Goal: Task Accomplishment & Management: Manage account settings

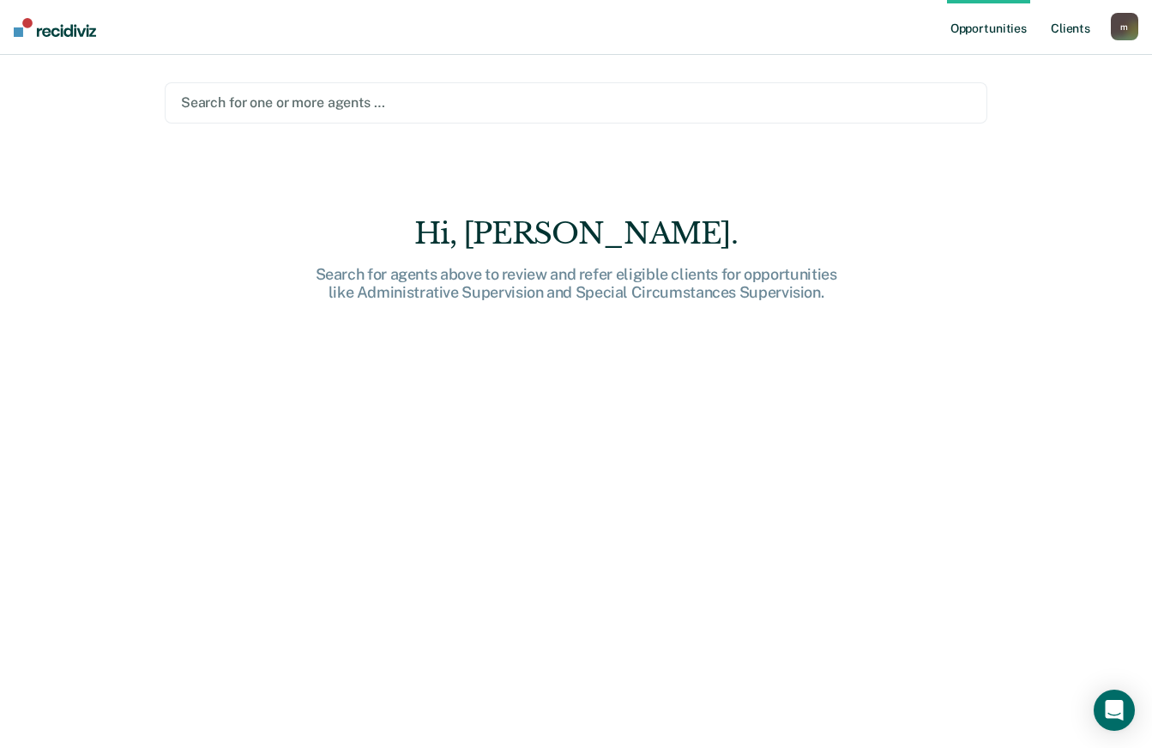
click at [1062, 35] on link "Client s" at bounding box center [1070, 27] width 46 height 55
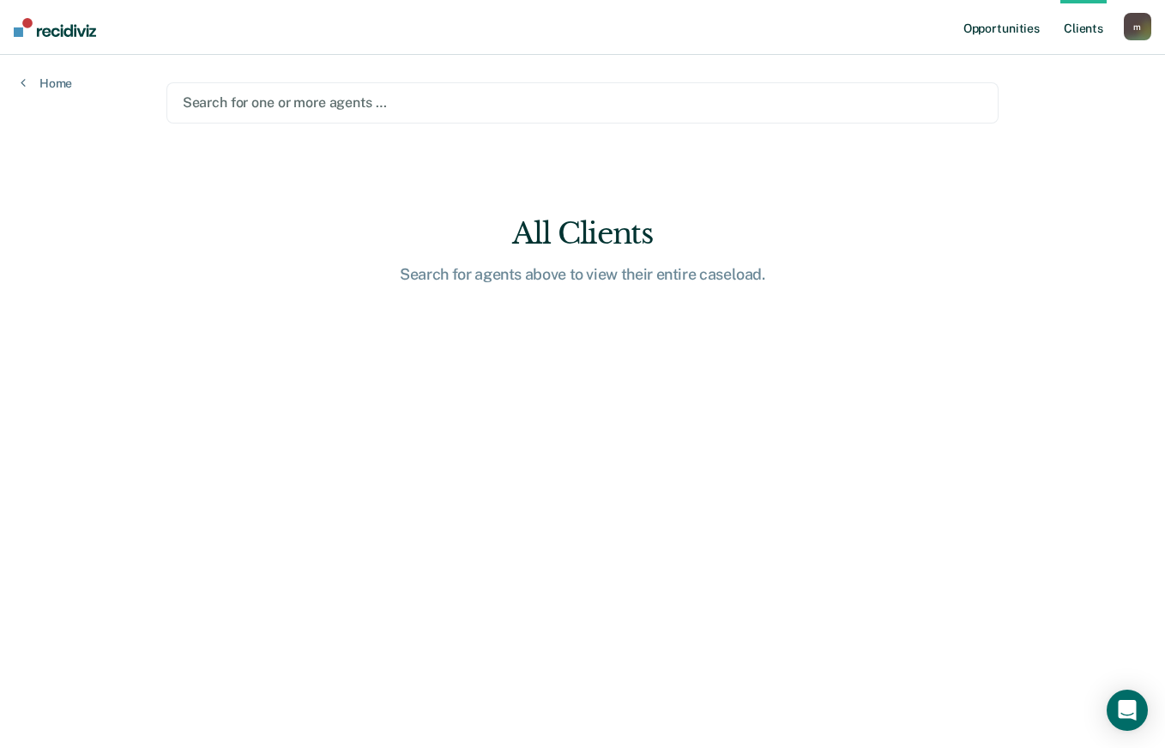
click at [1008, 34] on link "Opportunities" at bounding box center [1001, 27] width 83 height 55
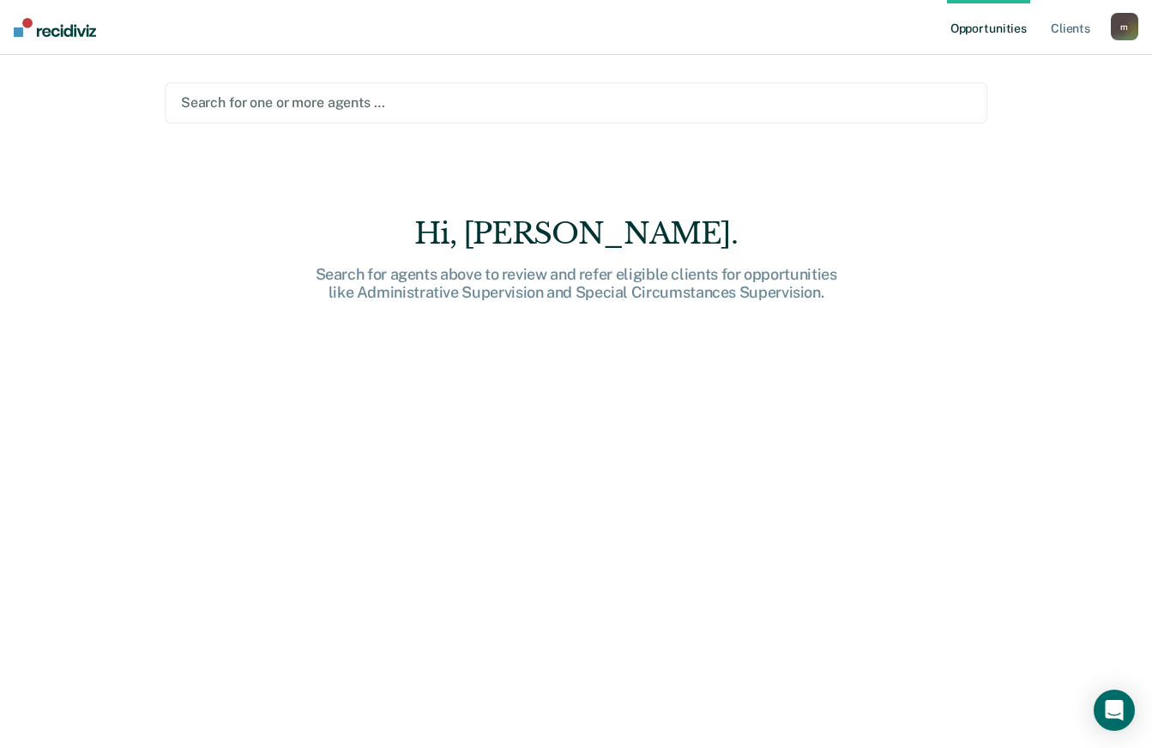
click at [220, 99] on div at bounding box center [576, 103] width 790 height 20
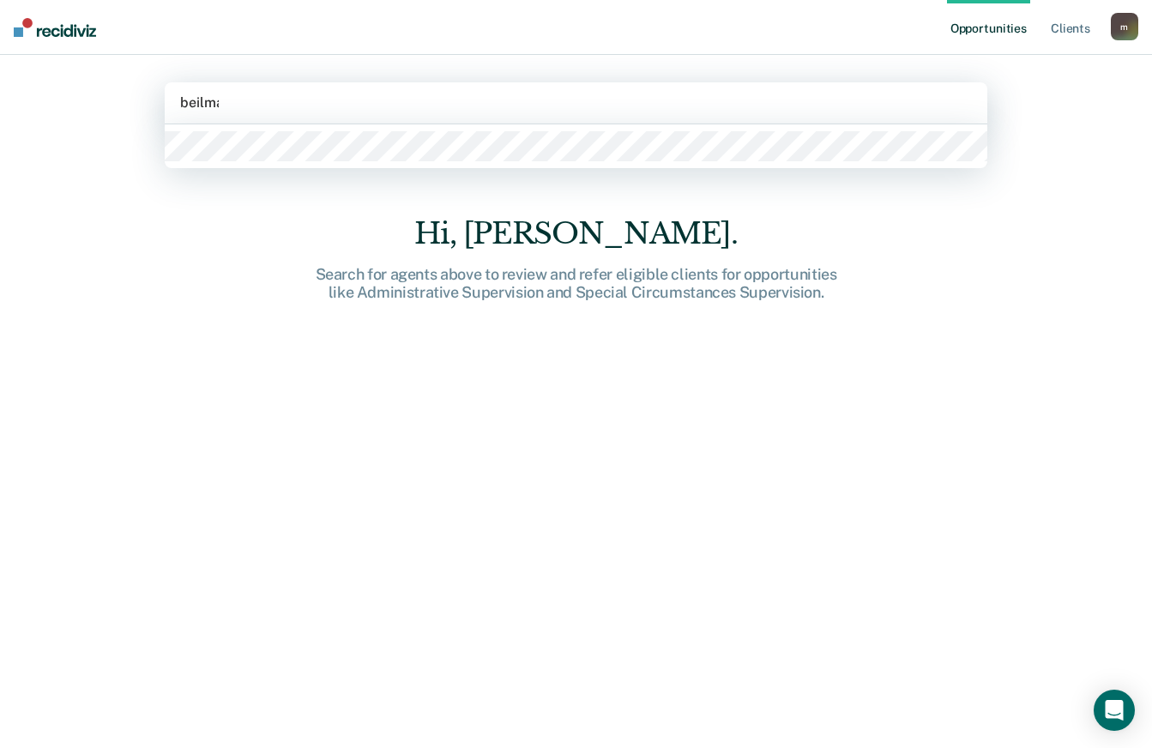
type input "[PERSON_NAME]"
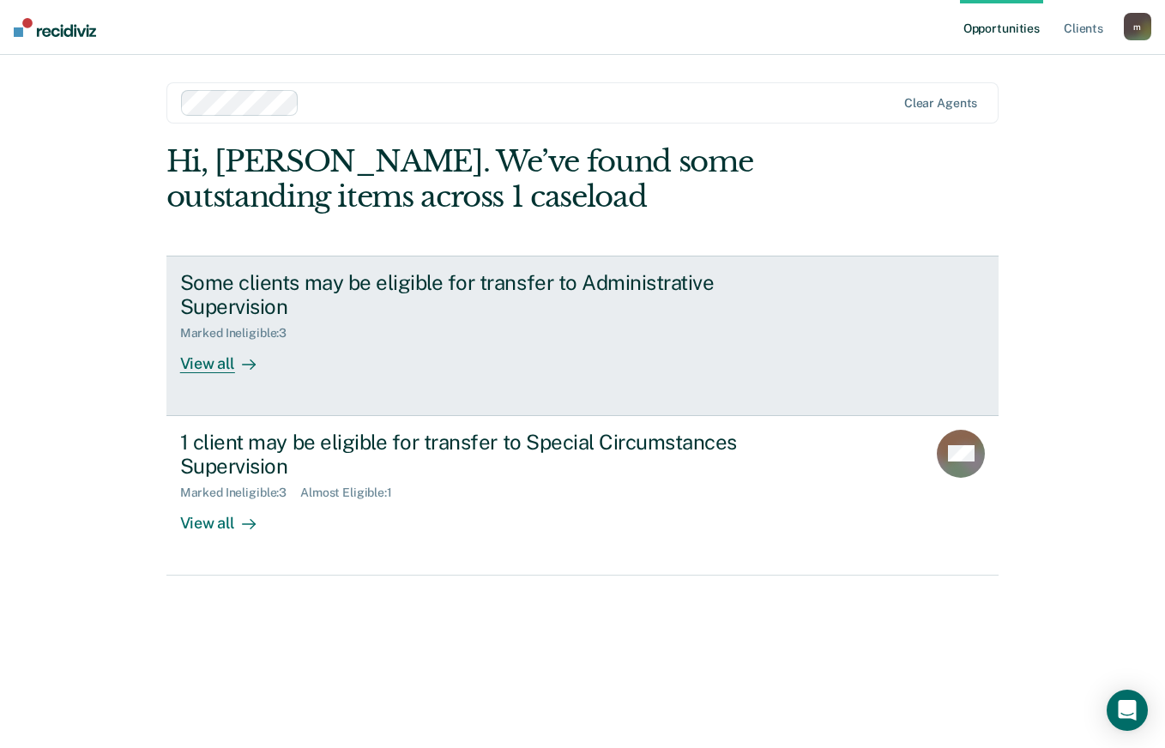
click at [341, 307] on div "Some clients may be eligible for transfer to Administrative Supervision" at bounding box center [481, 295] width 602 height 50
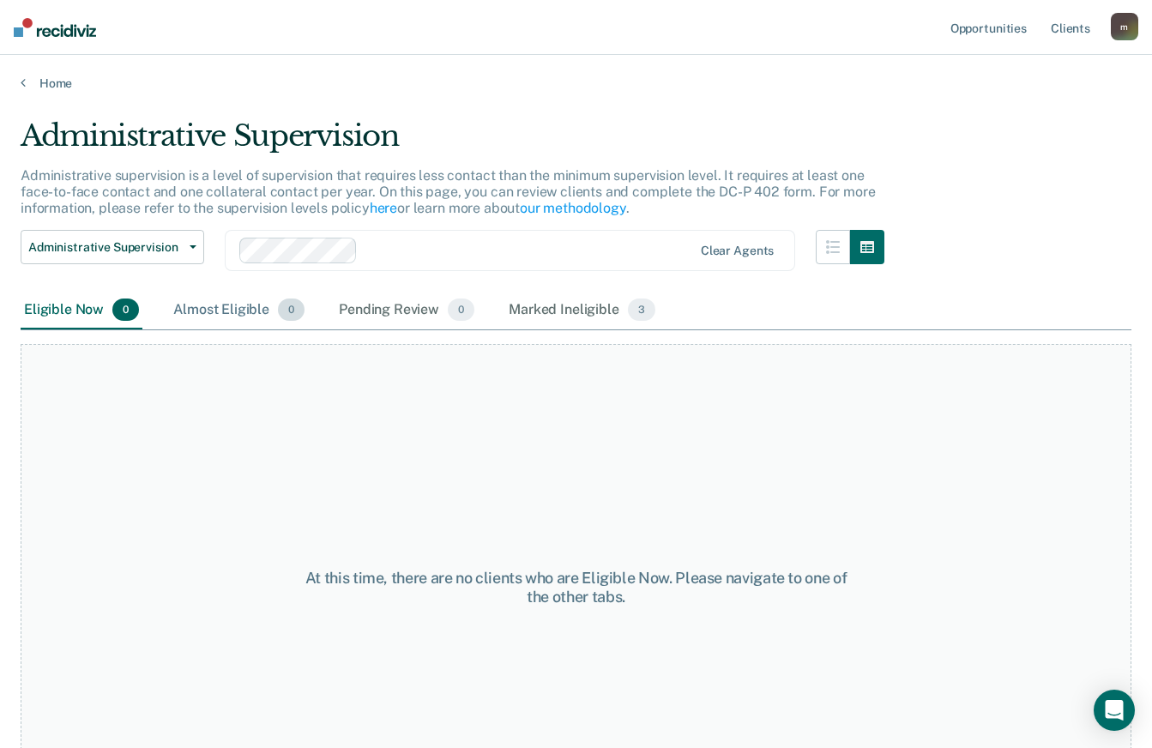
click at [244, 316] on div "Almost Eligible 0" at bounding box center [239, 311] width 138 height 38
drag, startPoint x: 383, startPoint y: 317, endPoint x: 396, endPoint y: 316, distance: 13.0
click at [385, 317] on div "Pending Review 0" at bounding box center [406, 311] width 142 height 38
click at [552, 311] on div "Marked Ineligible 3" at bounding box center [582, 311] width 154 height 38
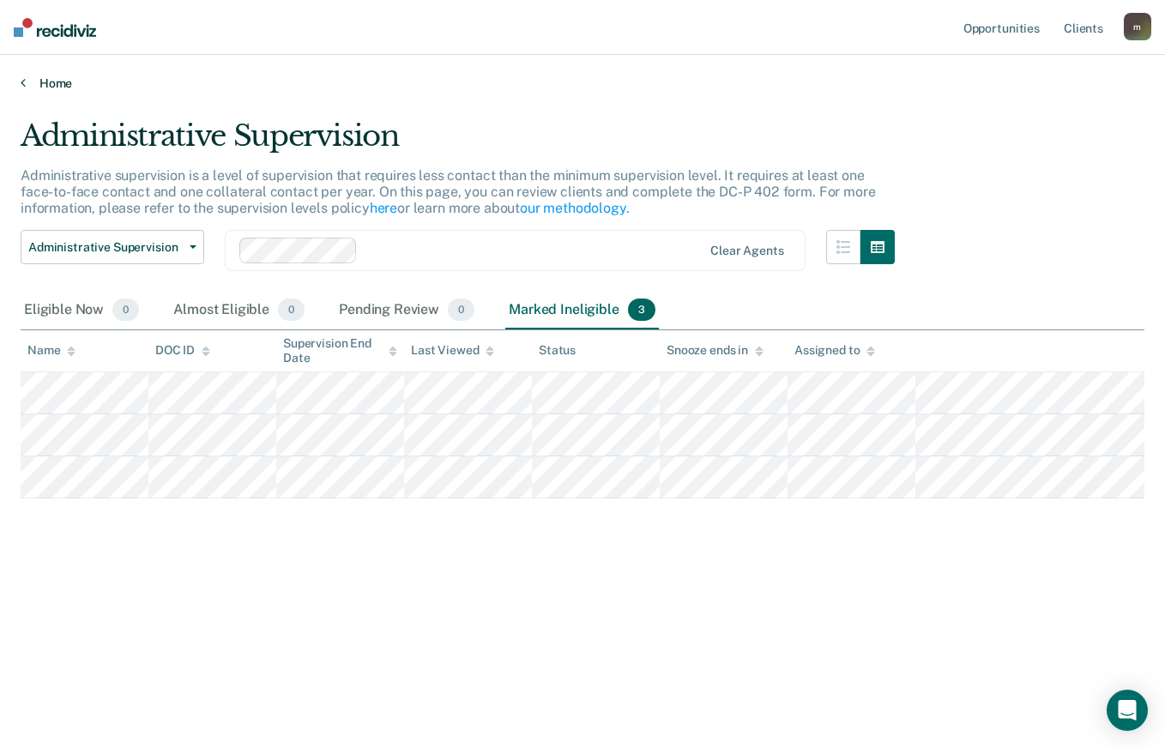
click at [55, 87] on link "Home" at bounding box center [583, 82] width 1124 height 15
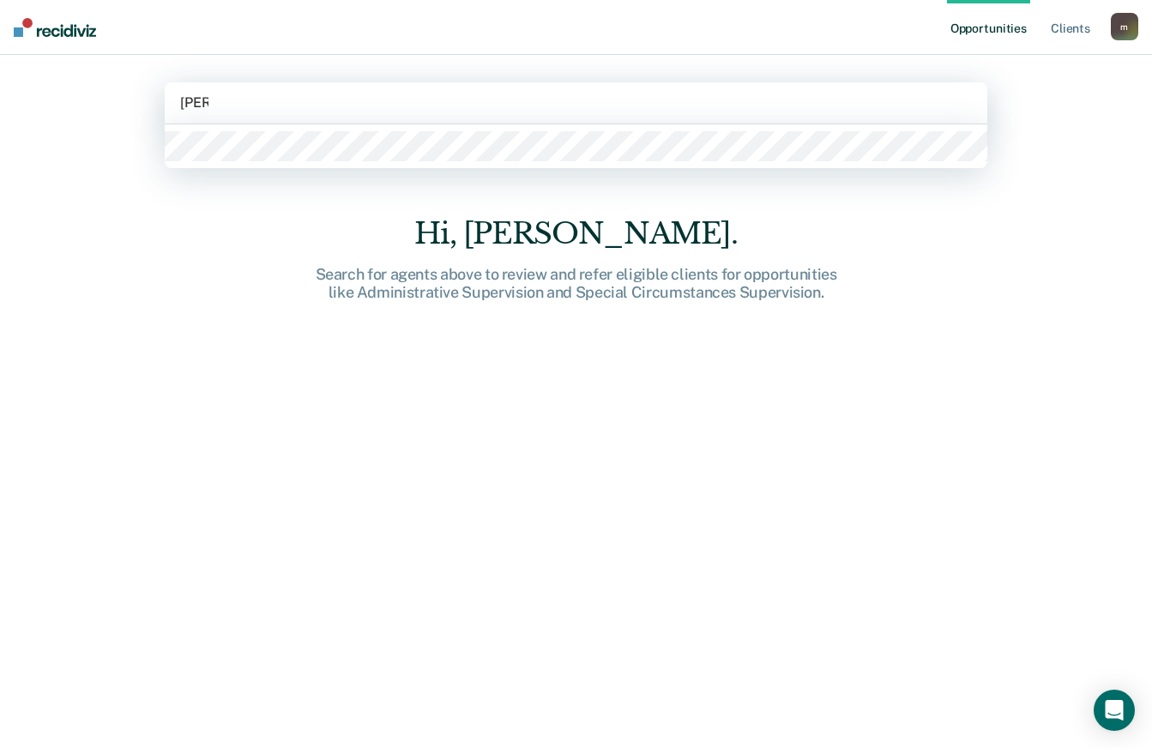
type input "[PERSON_NAME]"
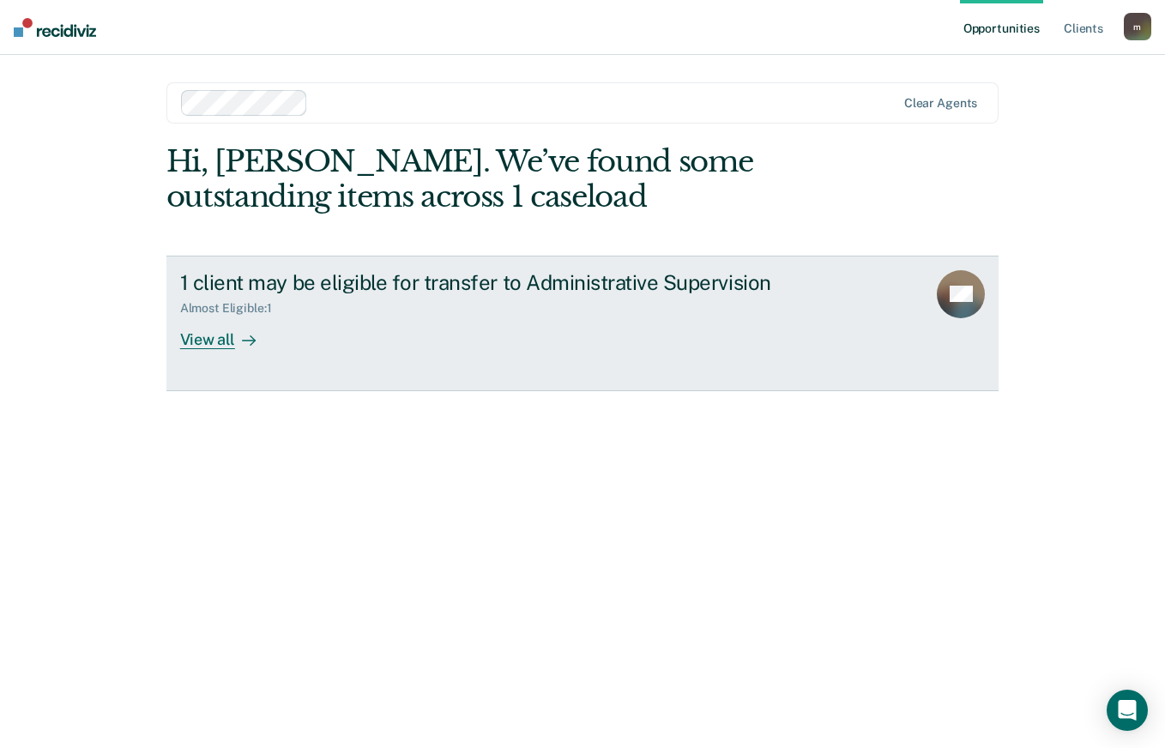
click at [327, 322] on div "1 client may be eligible for transfer to Administrative Supervision Almost Elig…" at bounding box center [501, 309] width 643 height 79
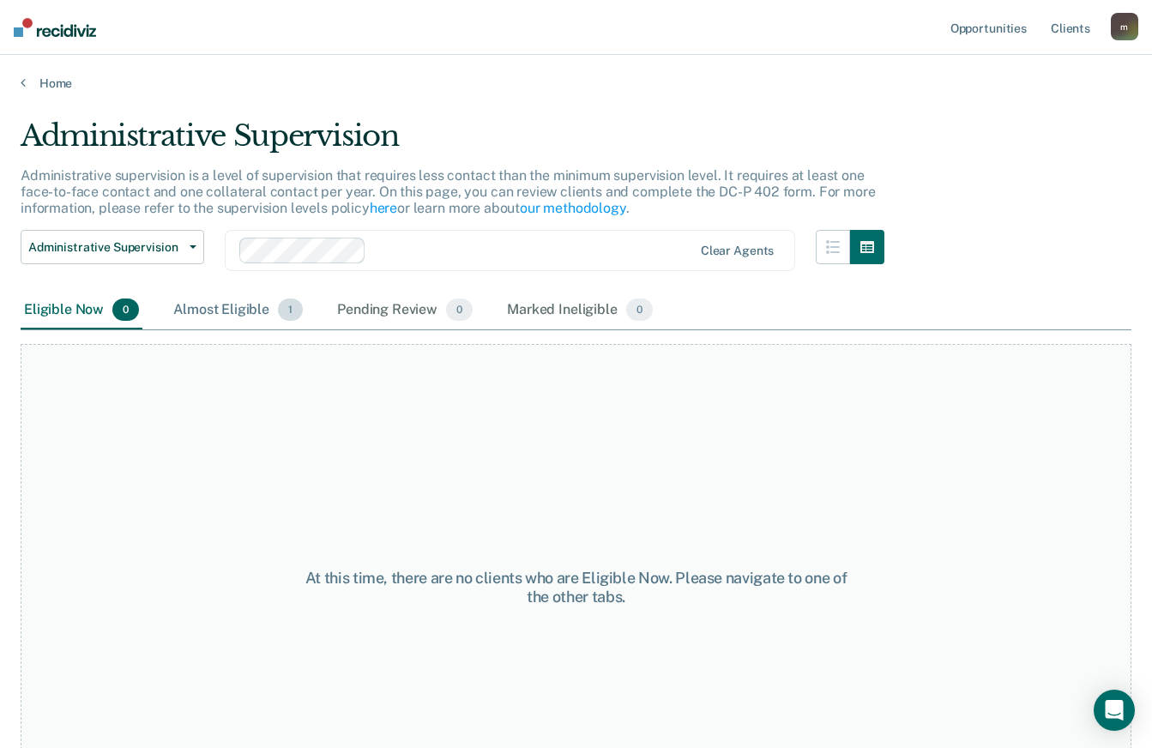
click at [263, 313] on div "Almost Eligible 1" at bounding box center [238, 311] width 136 height 38
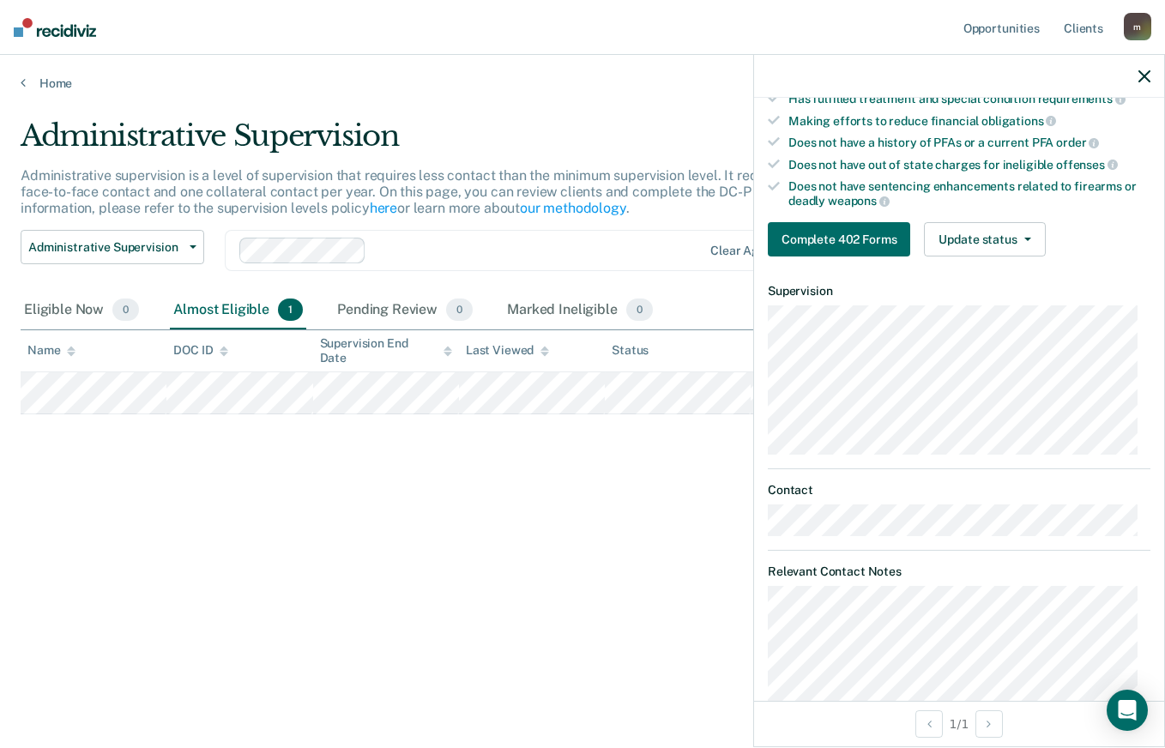
scroll to position [343, 0]
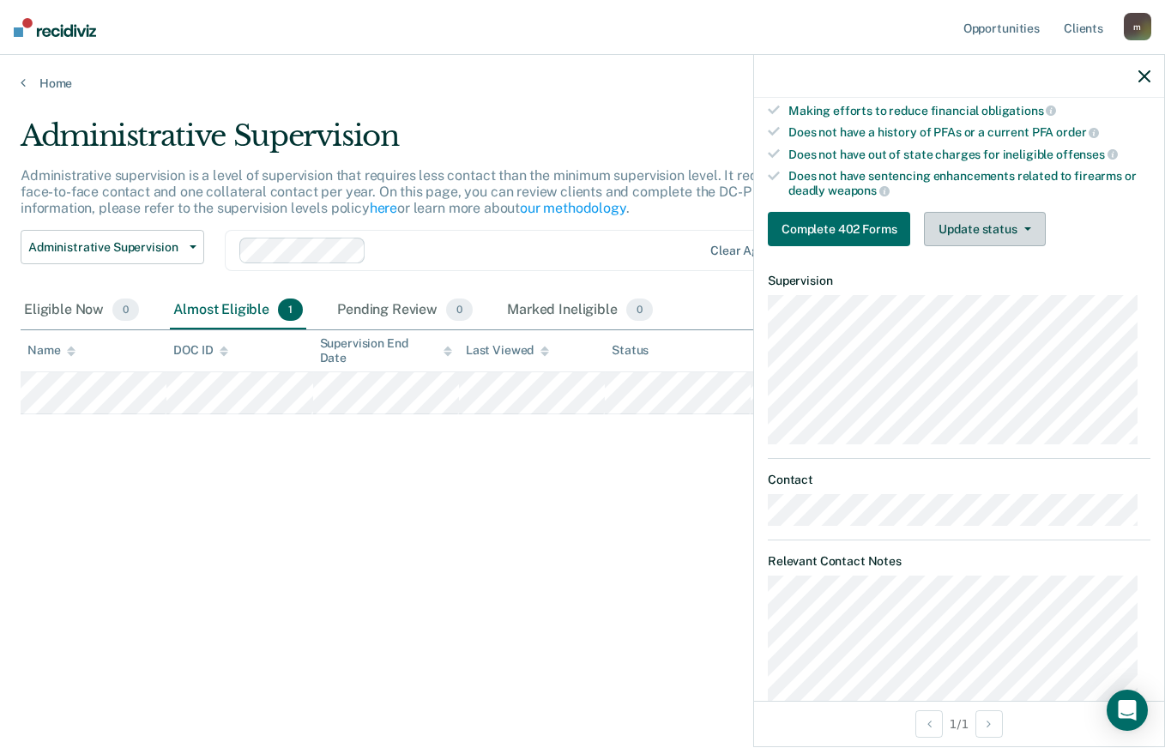
click at [1007, 217] on button "Update status" at bounding box center [984, 229] width 121 height 34
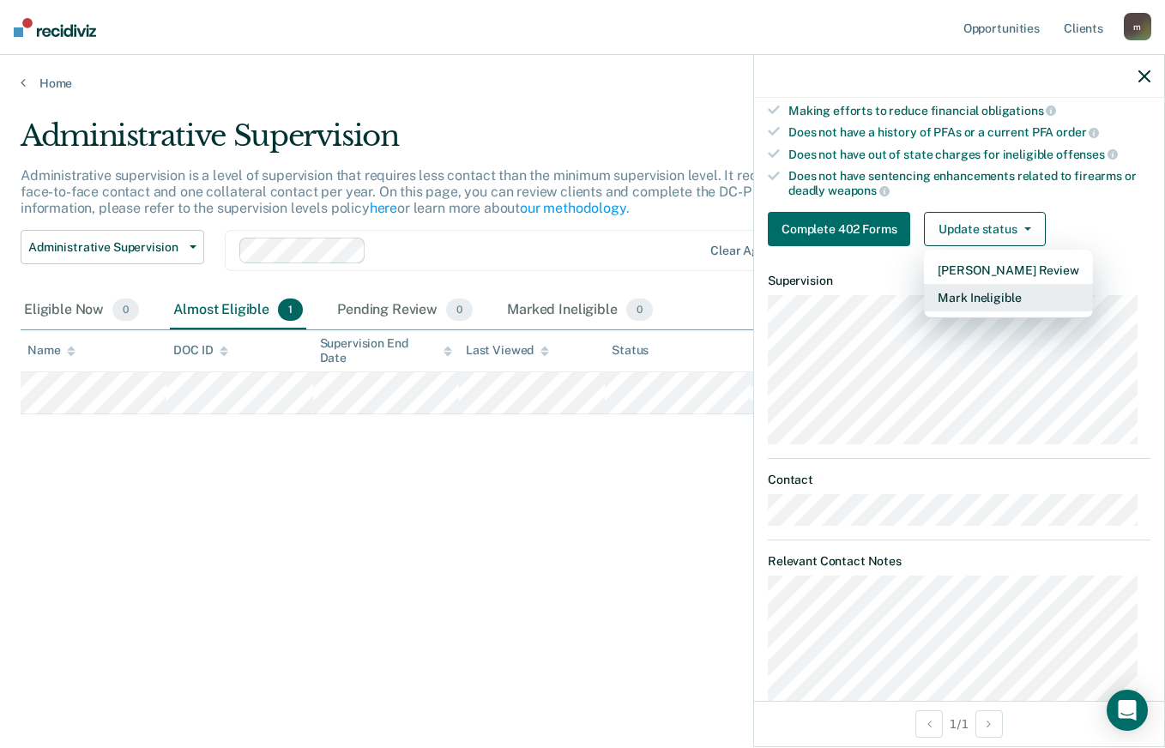
click at [998, 293] on button "Mark Ineligible" at bounding box center [1008, 297] width 168 height 27
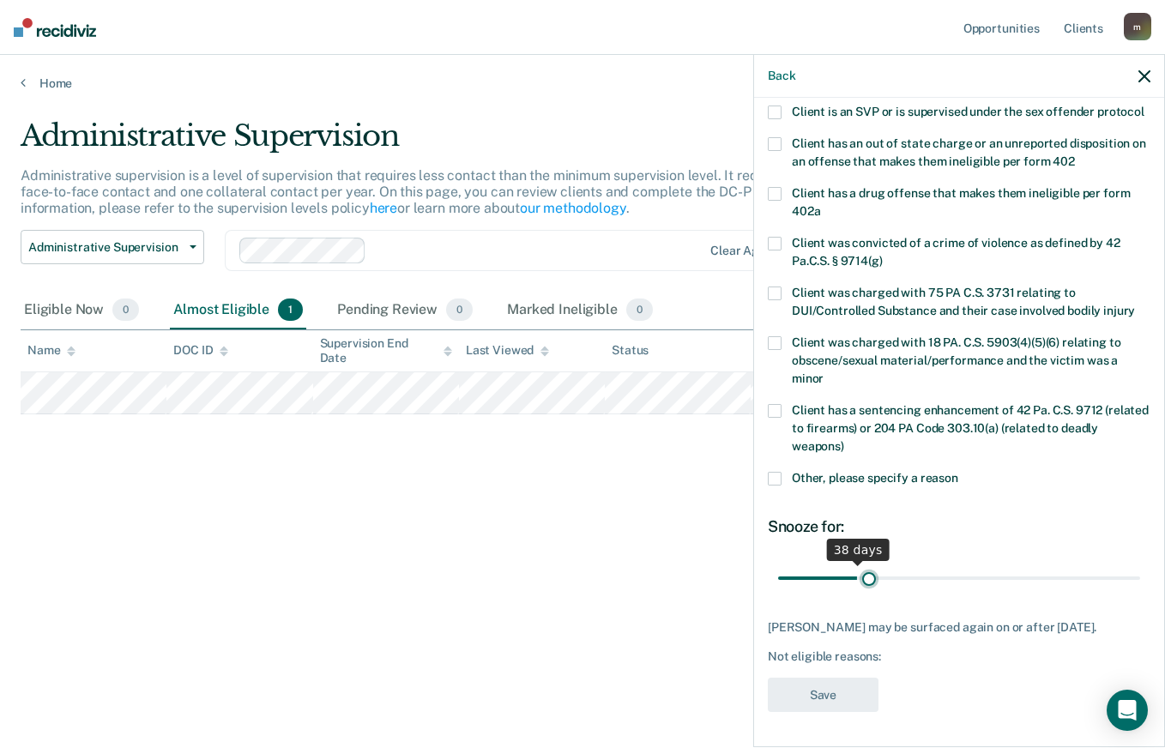
scroll to position [267, 0]
drag, startPoint x: 840, startPoint y: 566, endPoint x: 884, endPoint y: 570, distance: 44.0
click at [884, 570] on input "range" at bounding box center [959, 578] width 362 height 30
drag, startPoint x: 882, startPoint y: 564, endPoint x: 890, endPoint y: 567, distance: 9.0
click at [890, 567] on input "range" at bounding box center [959, 578] width 362 height 30
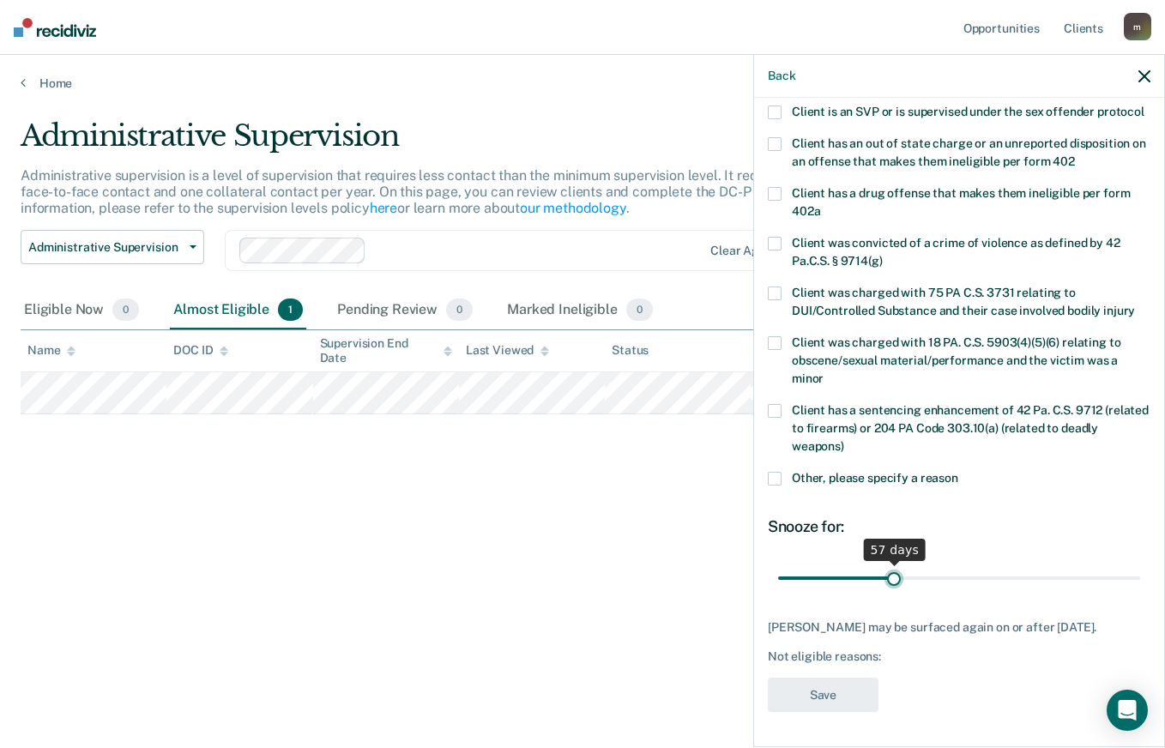
click at [890, 567] on input "range" at bounding box center [959, 578] width 362 height 30
type input "56"
click at [889, 567] on input "range" at bounding box center [959, 578] width 362 height 30
click at [778, 472] on span at bounding box center [775, 479] width 14 height 14
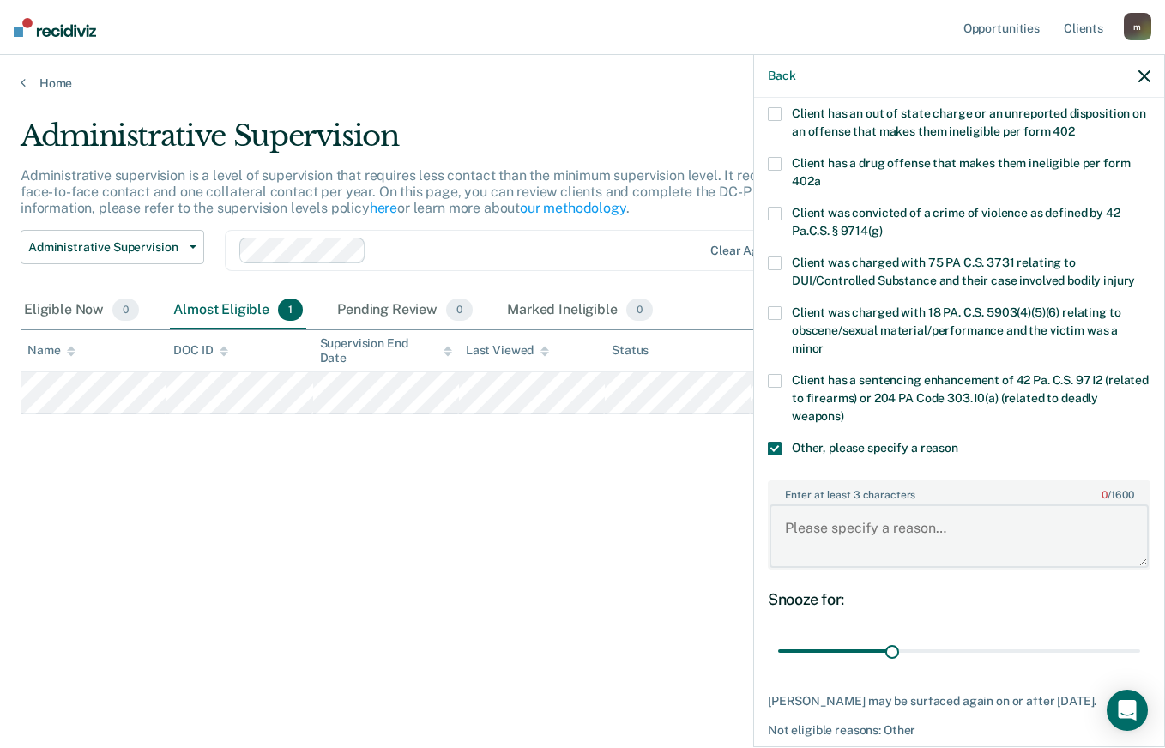
click at [895, 548] on textarea "Enter at least 3 characters 0 / 1600" at bounding box center [958, 535] width 379 height 63
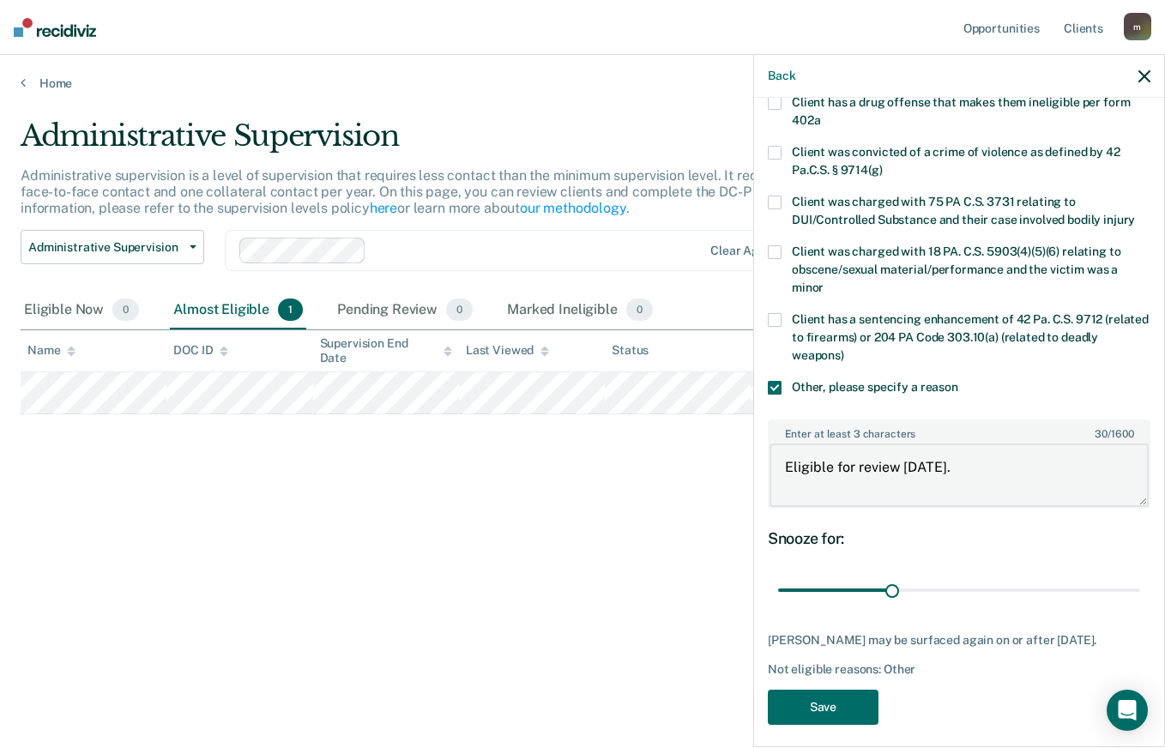
scroll to position [371, 0]
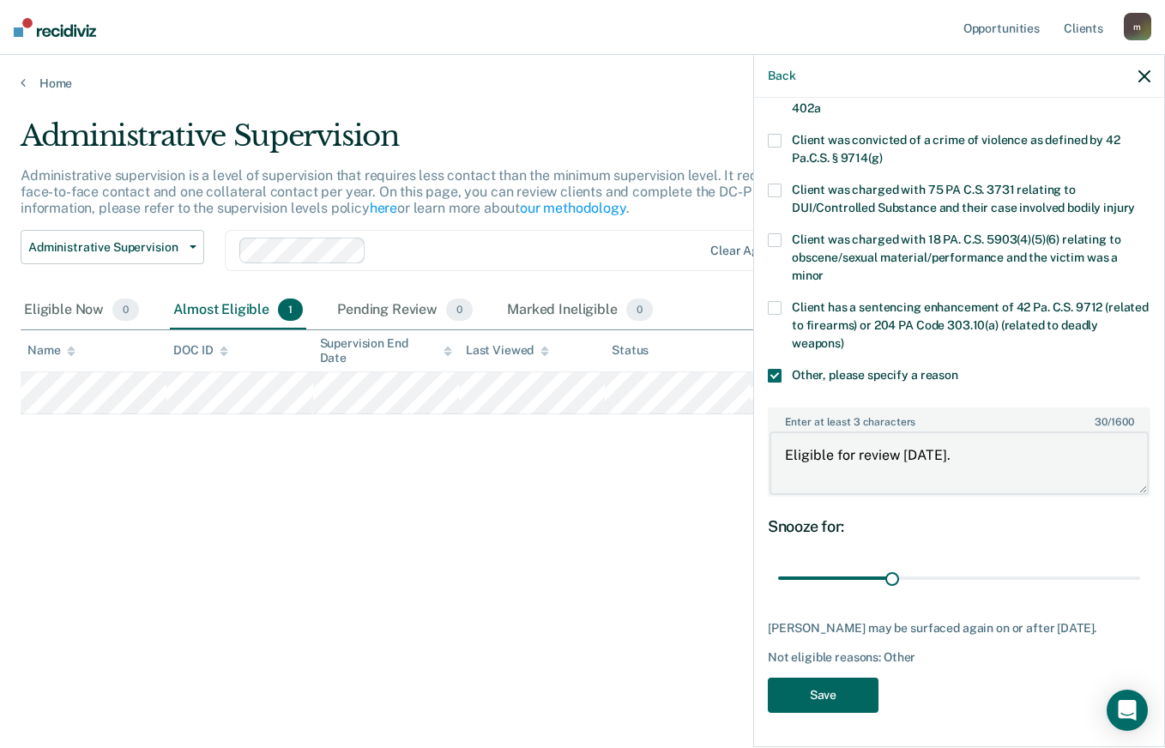
type textarea "Eligible for review [DATE]."
click at [844, 693] on button "Save" at bounding box center [823, 695] width 111 height 35
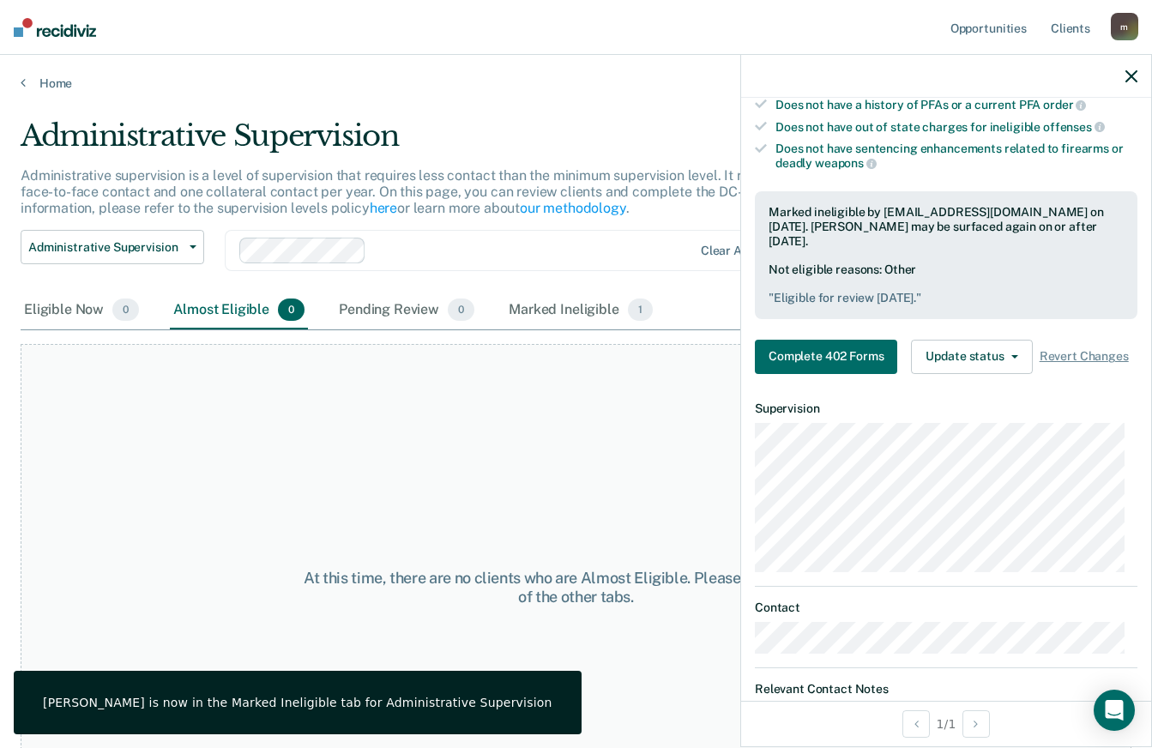
click at [1130, 74] on icon "button" at bounding box center [1131, 76] width 12 height 12
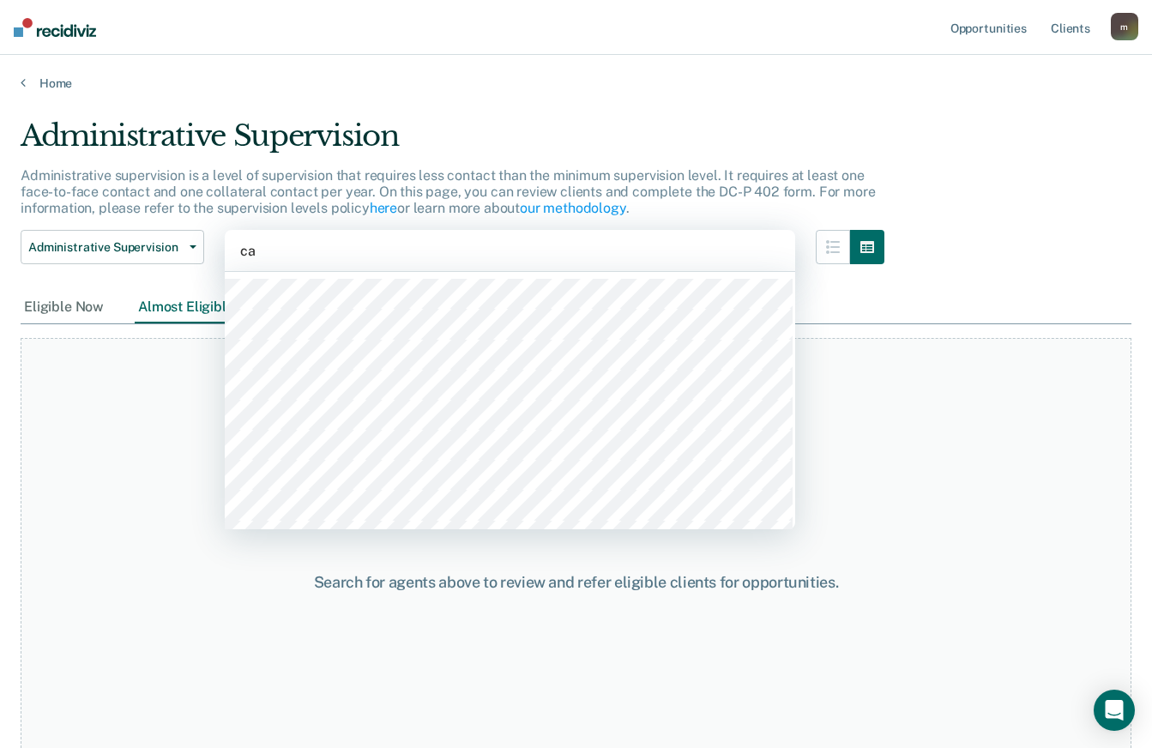
type input "cad"
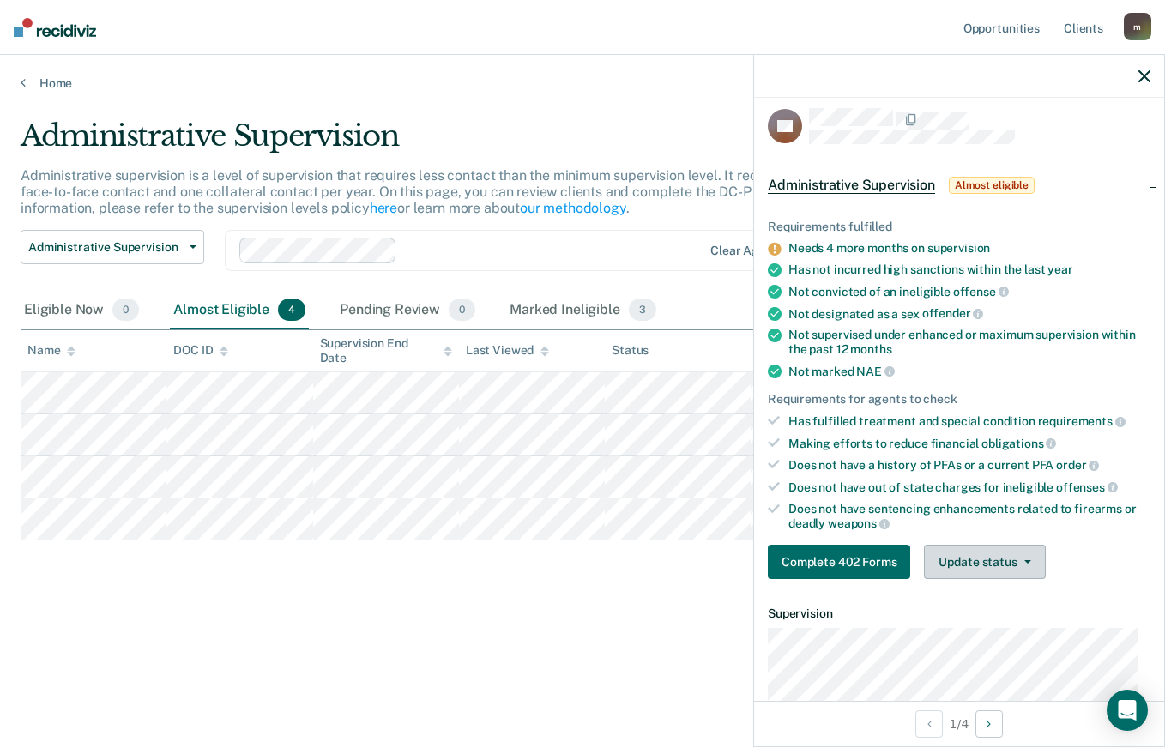
scroll to position [0, 0]
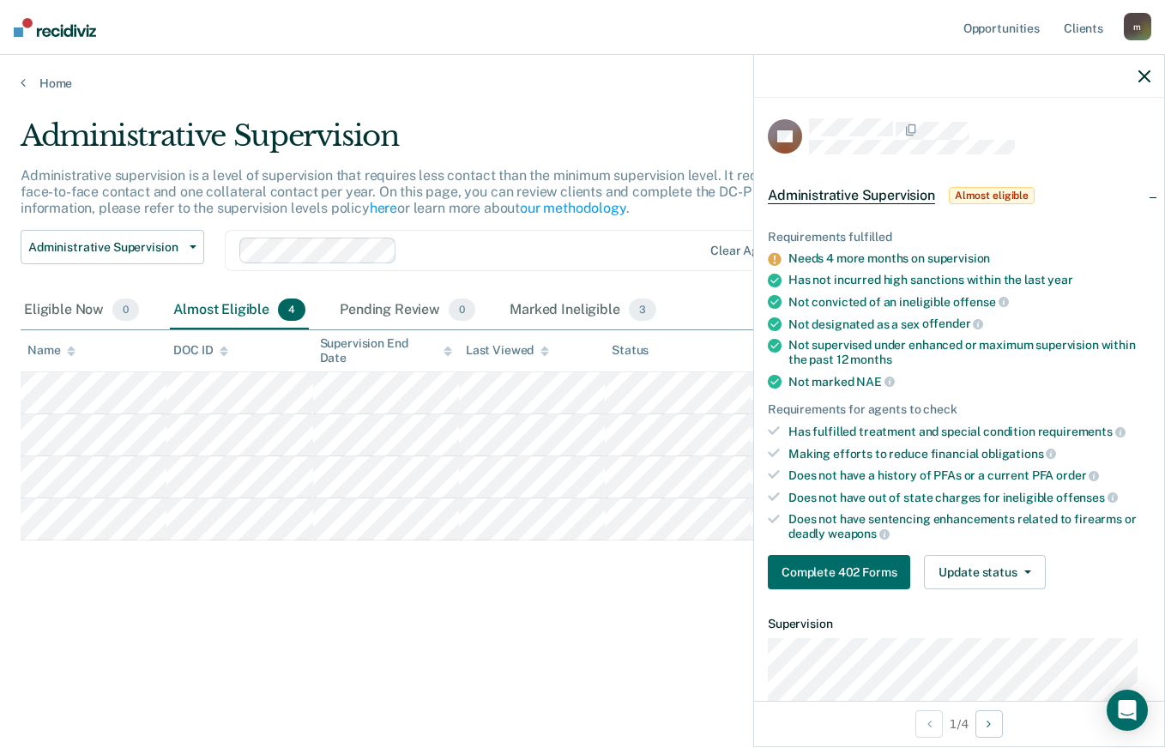
click at [569, 679] on main "Administrative Supervision Administrative supervision is a level of supervision…" at bounding box center [582, 417] width 1165 height 652
click at [1097, 537] on div "Does not have sentencing enhancements related to firearms or deadly weapons" at bounding box center [969, 526] width 362 height 29
click at [855, 562] on button "Complete 402 Forms" at bounding box center [839, 572] width 142 height 34
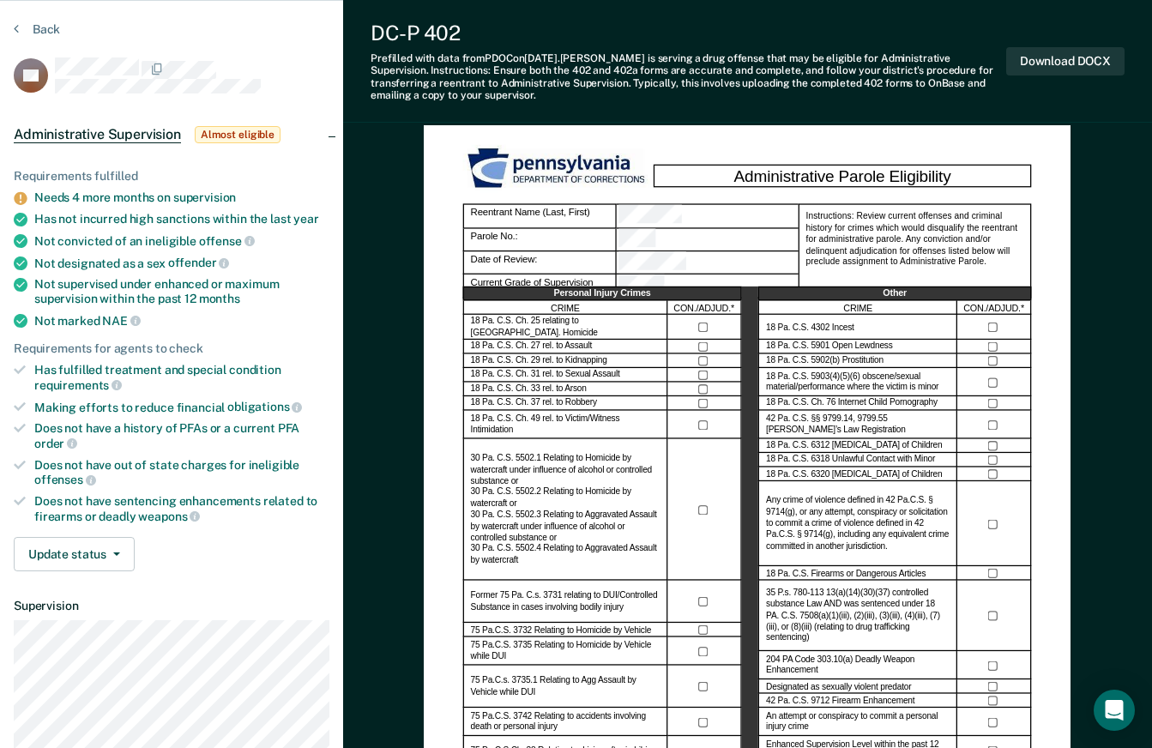
scroll to position [257, 0]
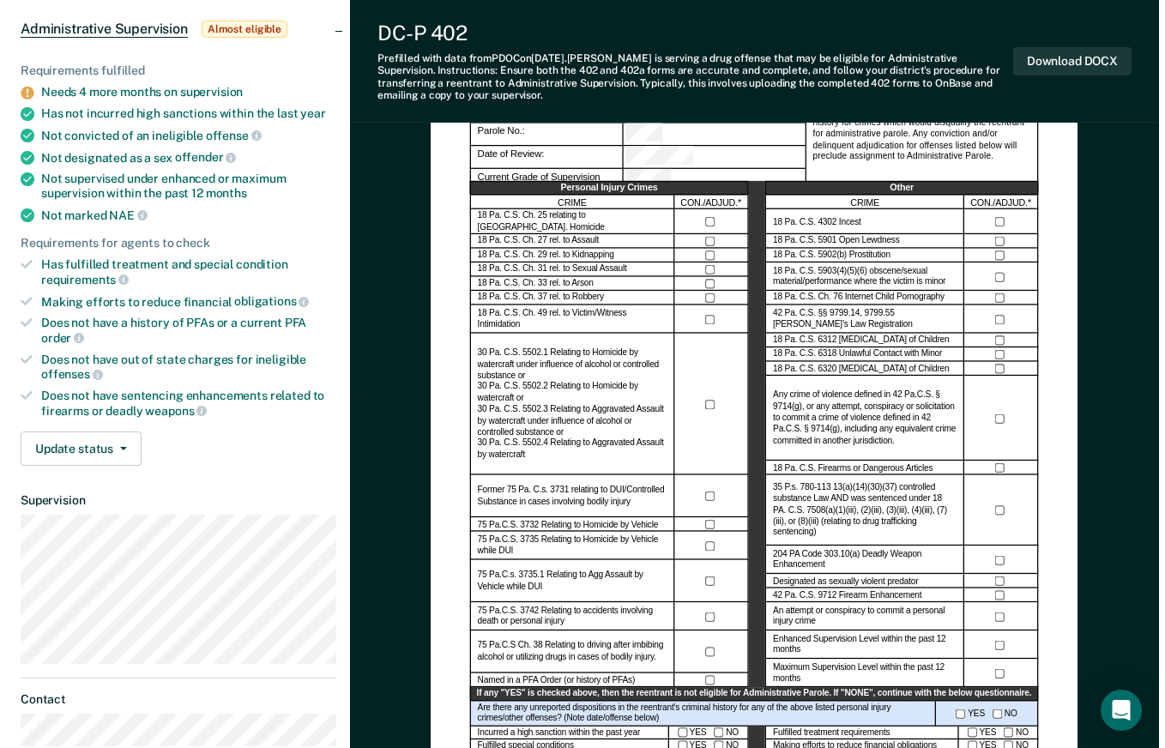
scroll to position [0, 0]
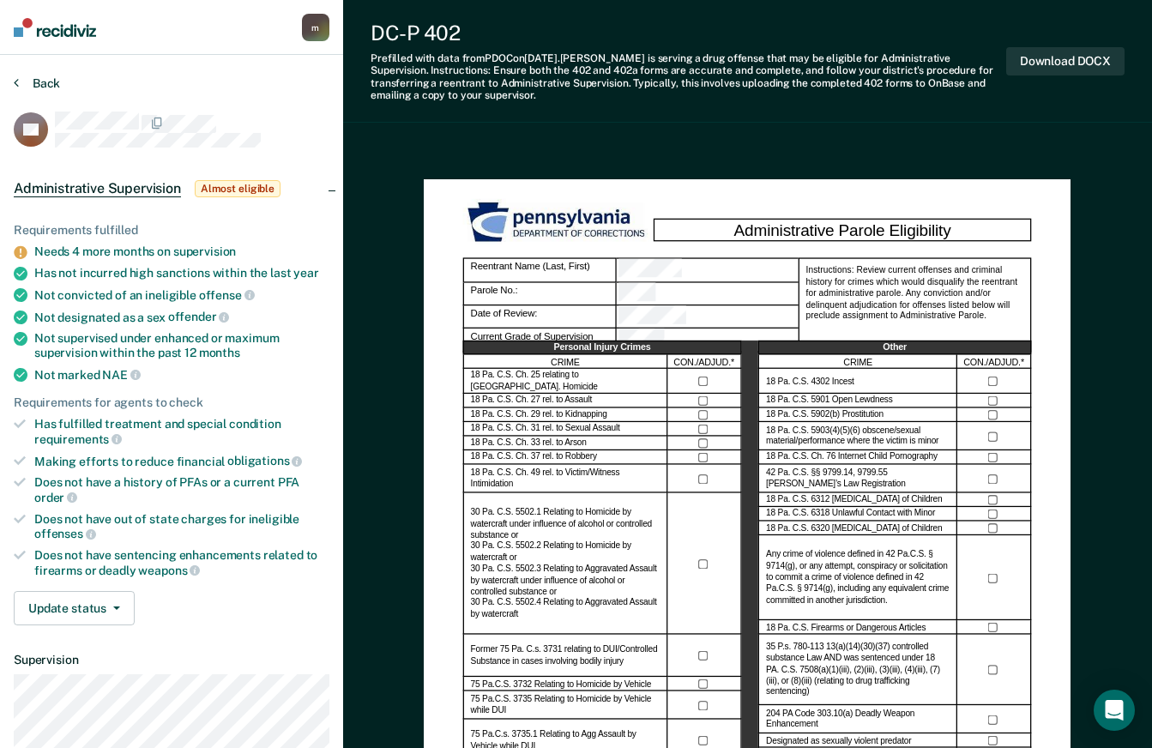
click at [47, 77] on button "Back" at bounding box center [37, 82] width 46 height 15
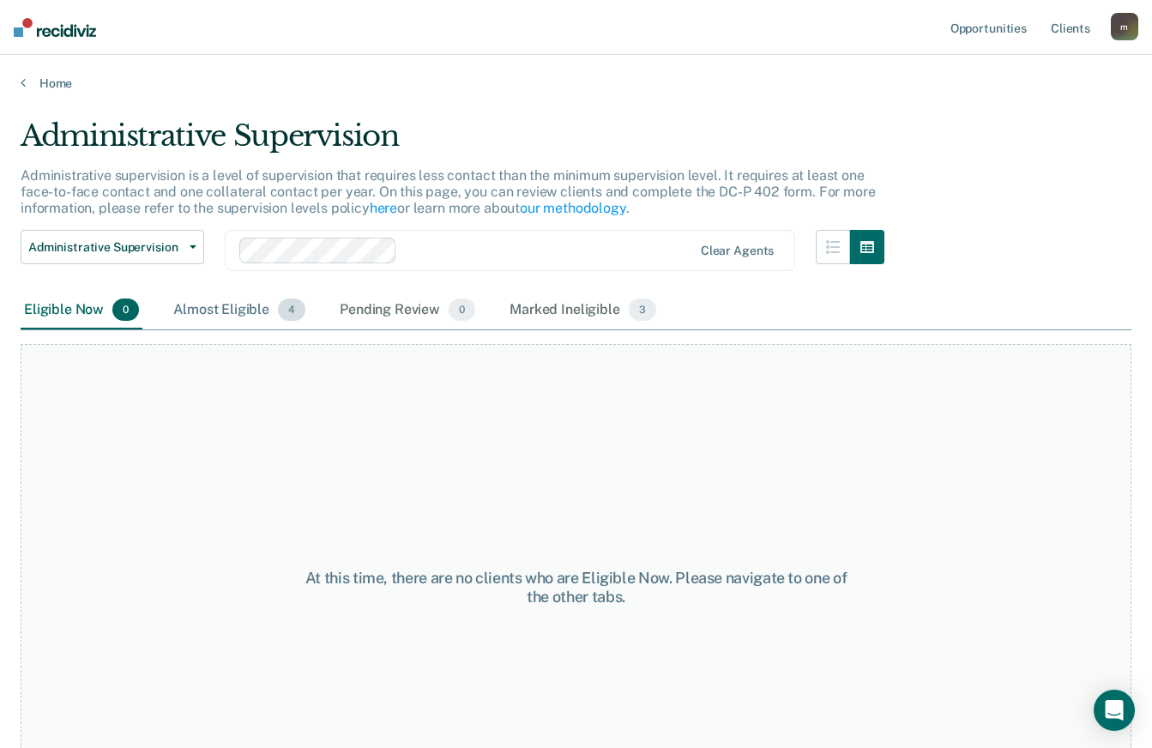
click at [203, 317] on div "Almost Eligible 4" at bounding box center [239, 311] width 139 height 38
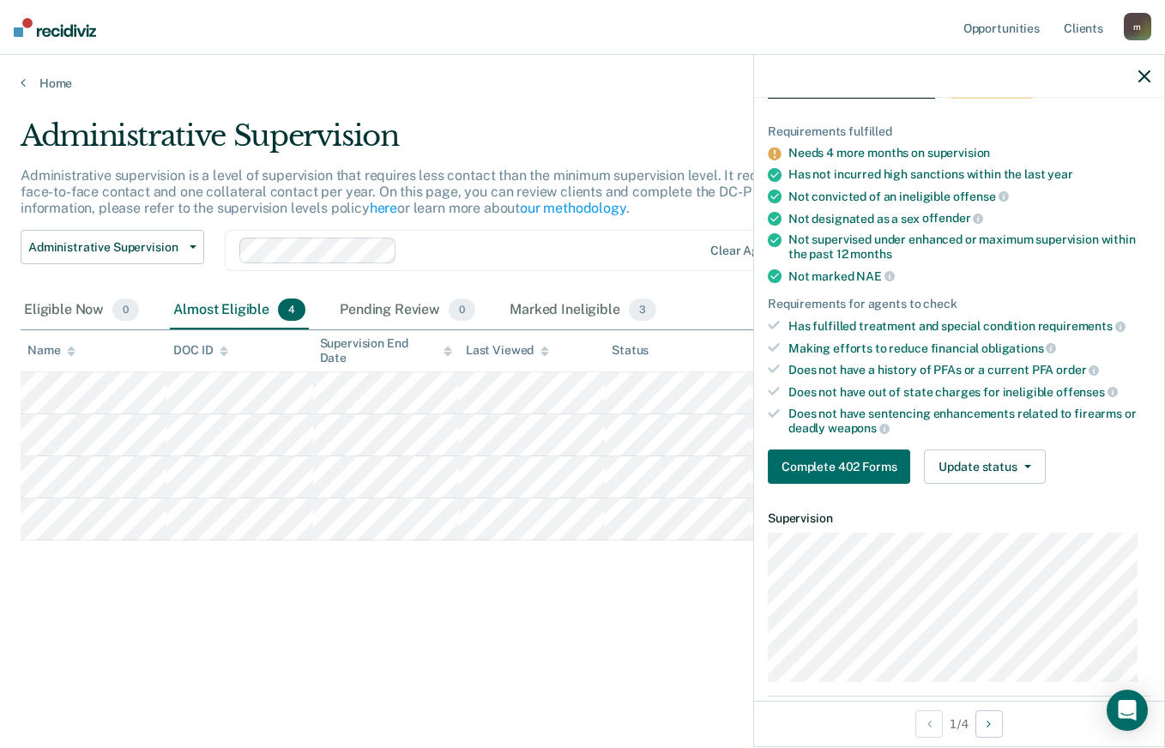
scroll to position [343, 0]
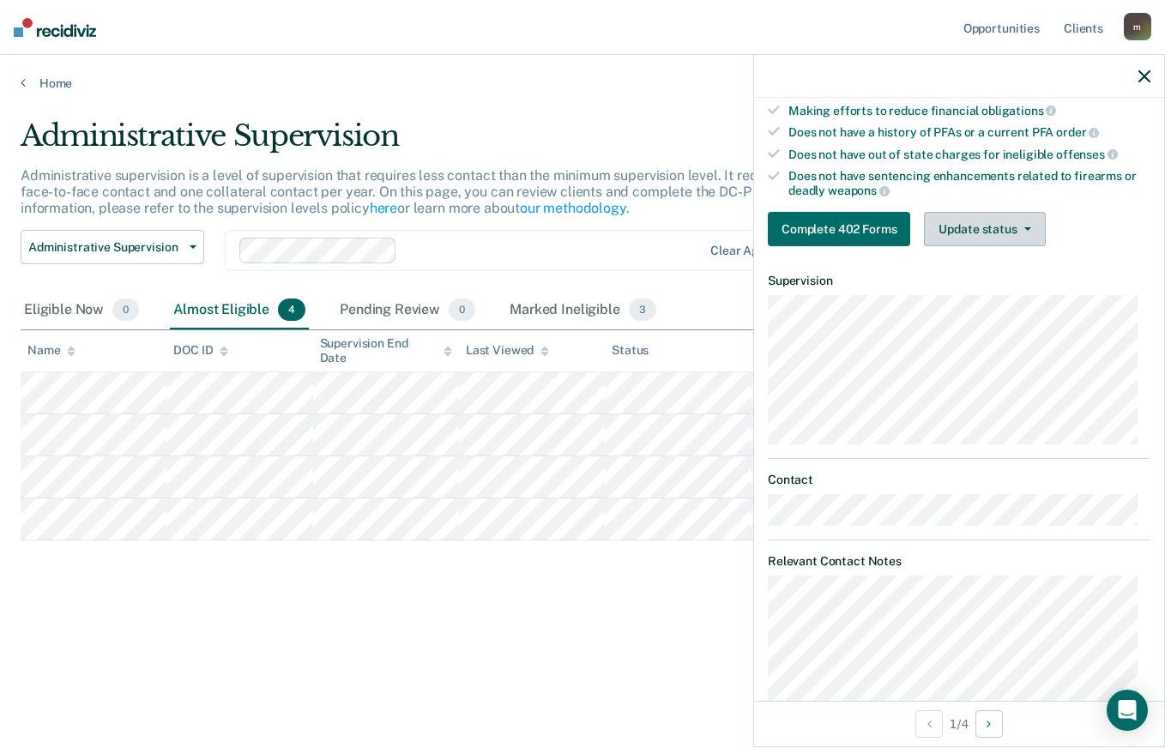
click at [1007, 240] on button "Update status" at bounding box center [984, 229] width 121 height 34
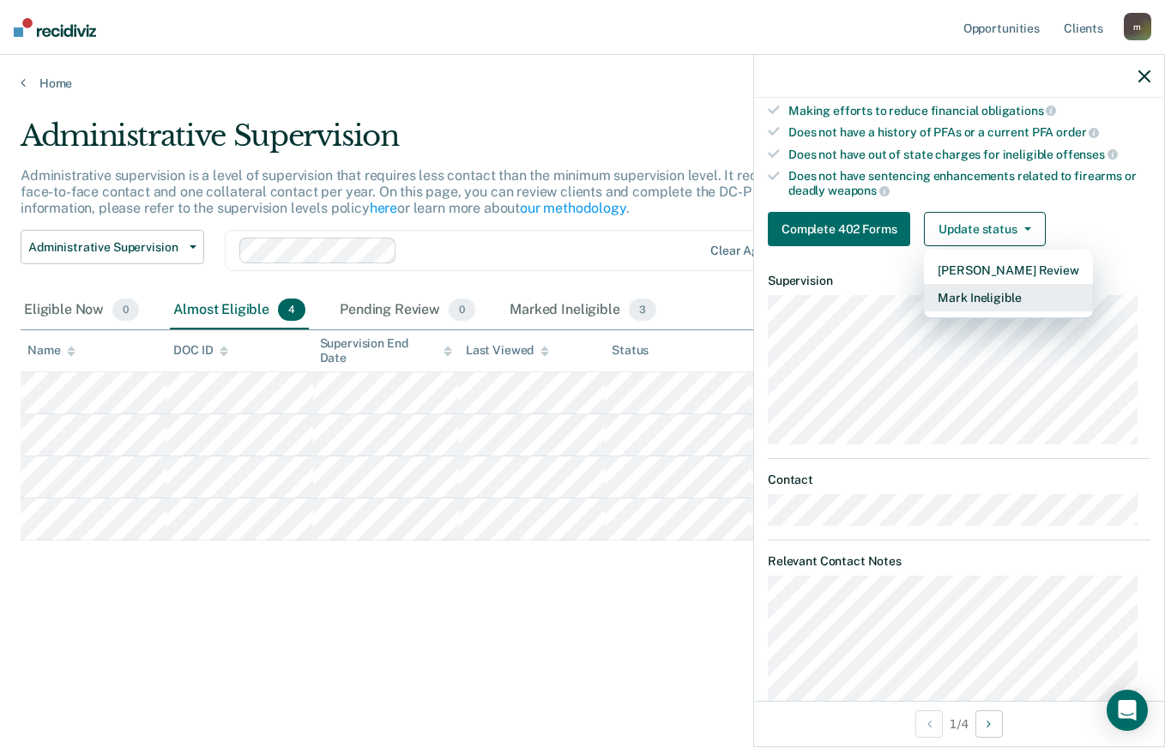
click at [1005, 305] on button "Mark Ineligible" at bounding box center [1008, 297] width 168 height 27
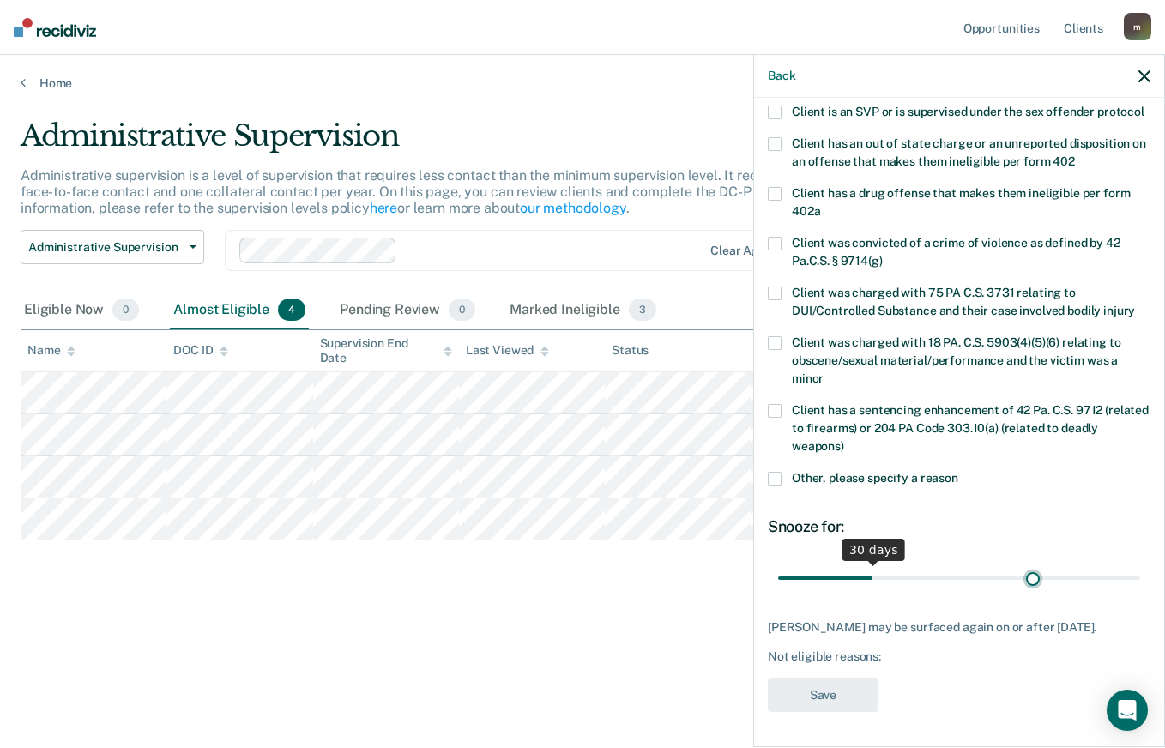
scroll to position [252, 0]
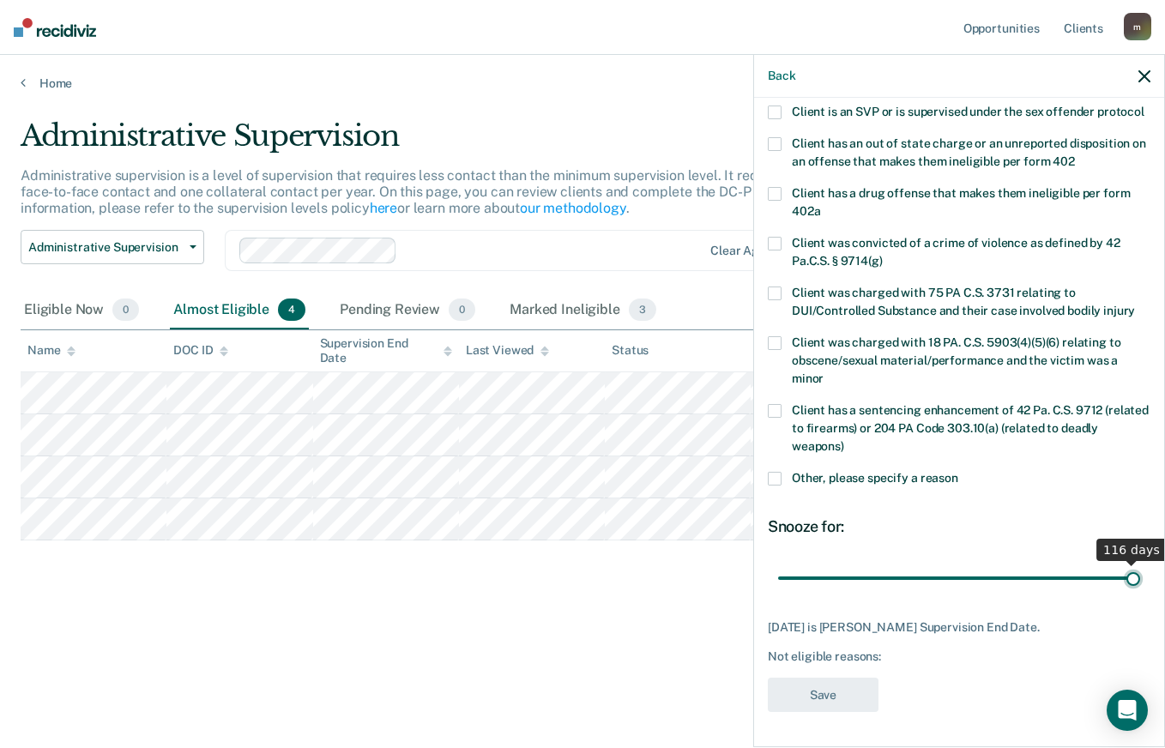
drag, startPoint x: 870, startPoint y: 564, endPoint x: 1128, endPoint y: 575, distance: 258.4
type input "116"
click at [1128, 575] on input "range" at bounding box center [959, 578] width 362 height 30
click at [773, 474] on span at bounding box center [775, 479] width 14 height 14
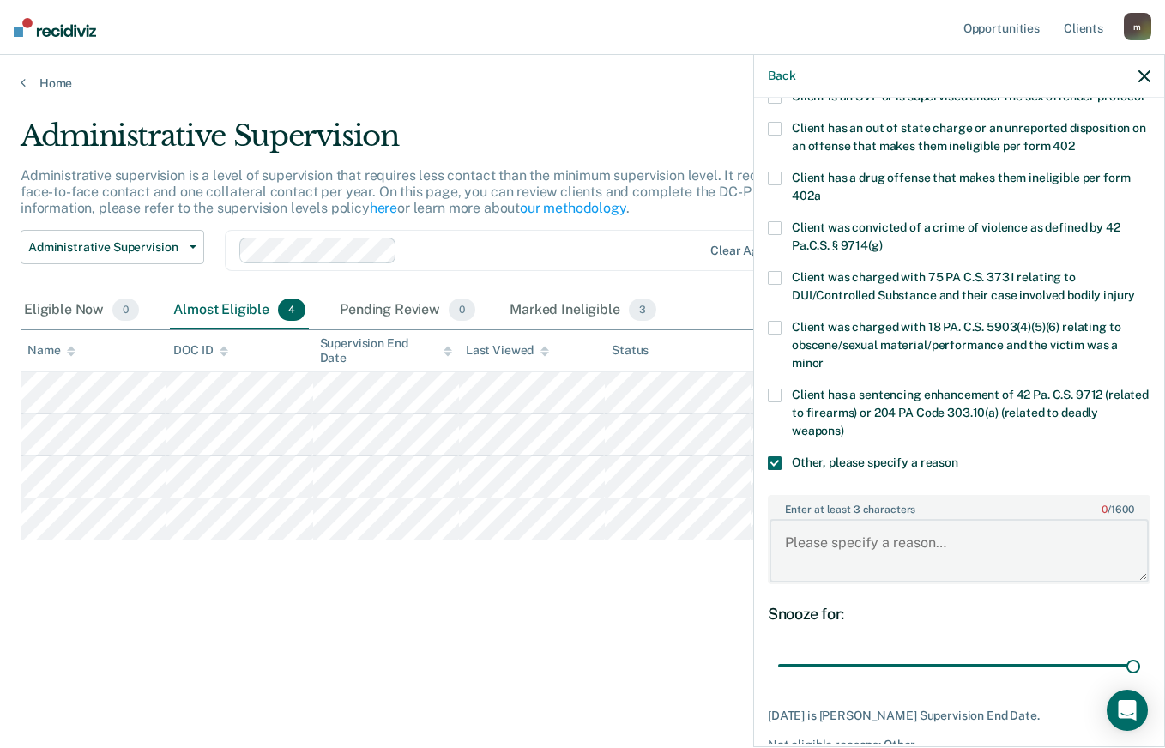
click at [883, 558] on textarea "Enter at least 3 characters 0 / 1600" at bounding box center [958, 550] width 379 height 63
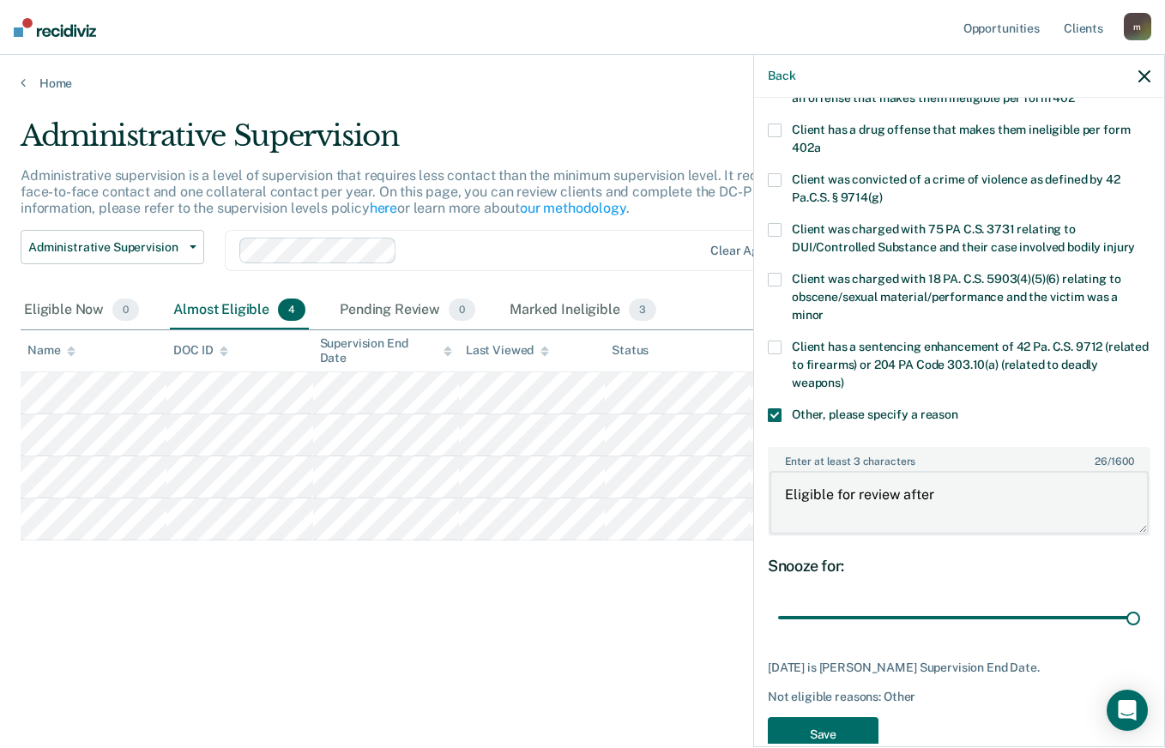
scroll to position [356, 0]
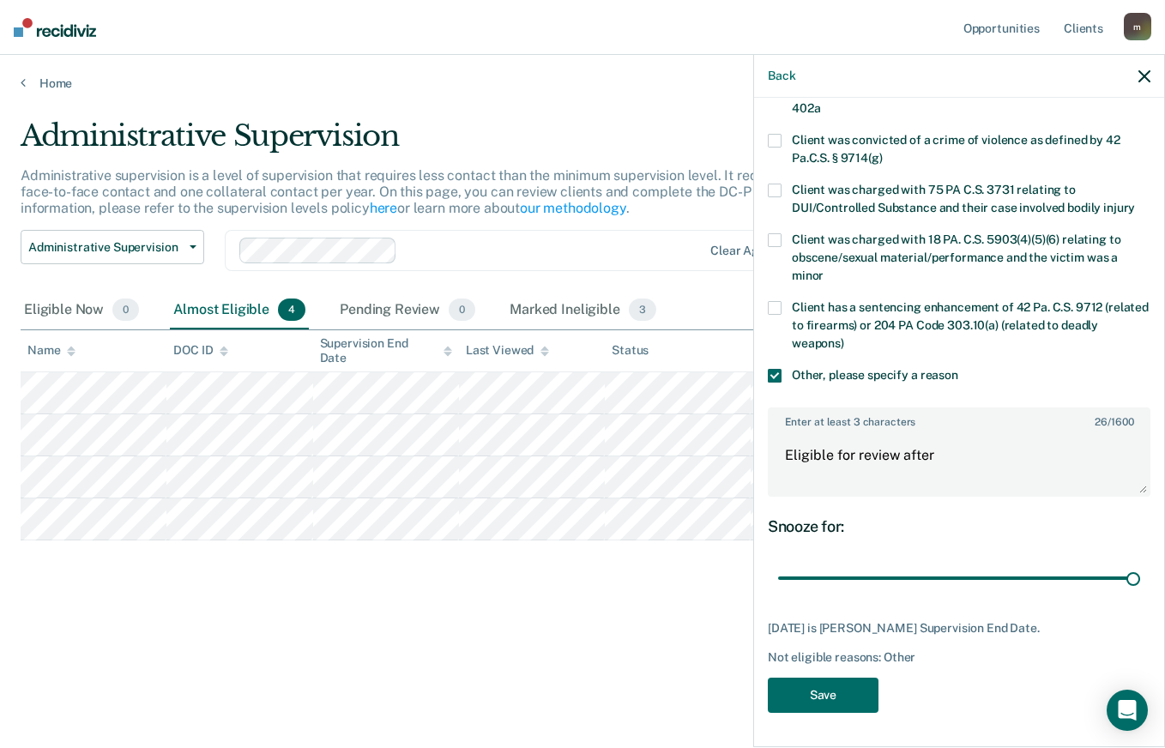
click at [718, 659] on div "Administrative Supervision Administrative supervision is a level of supervision…" at bounding box center [583, 396] width 1124 height 556
click at [1023, 456] on textarea "Eligible for review after" at bounding box center [958, 462] width 379 height 63
type textarea "Eligible for review after [DATE]."
click at [824, 686] on button "Save" at bounding box center [823, 695] width 111 height 35
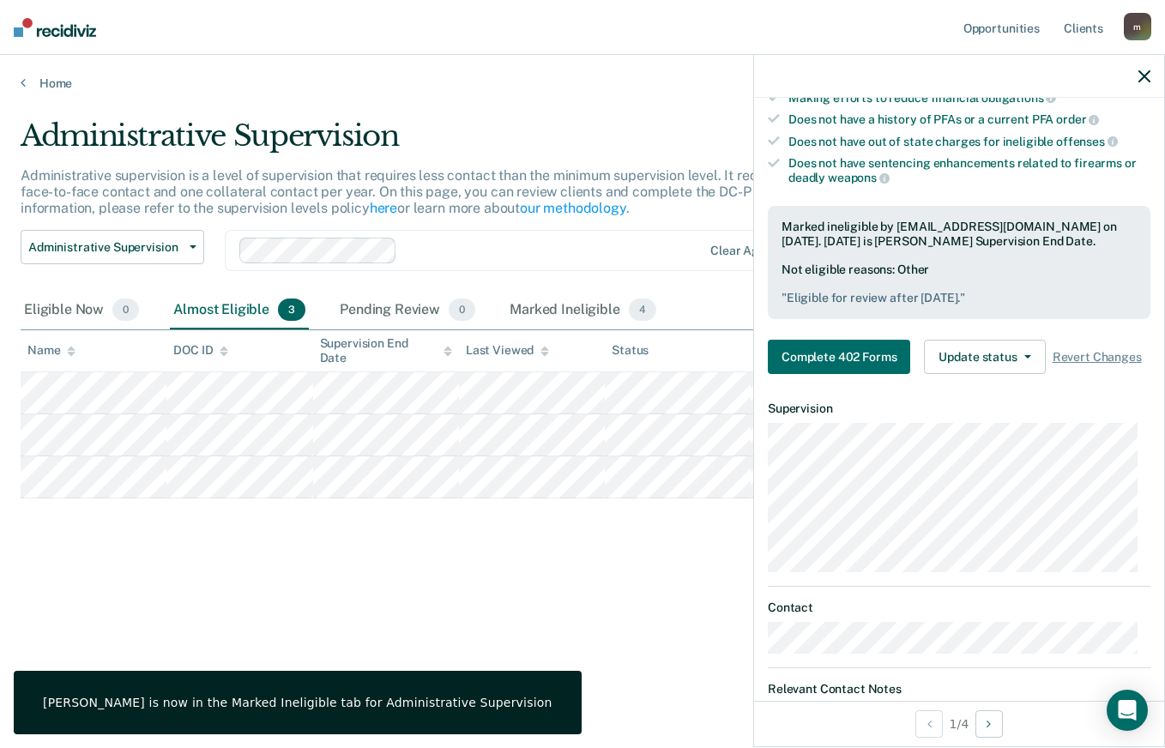
click at [1150, 81] on icon "button" at bounding box center [1144, 76] width 12 height 12
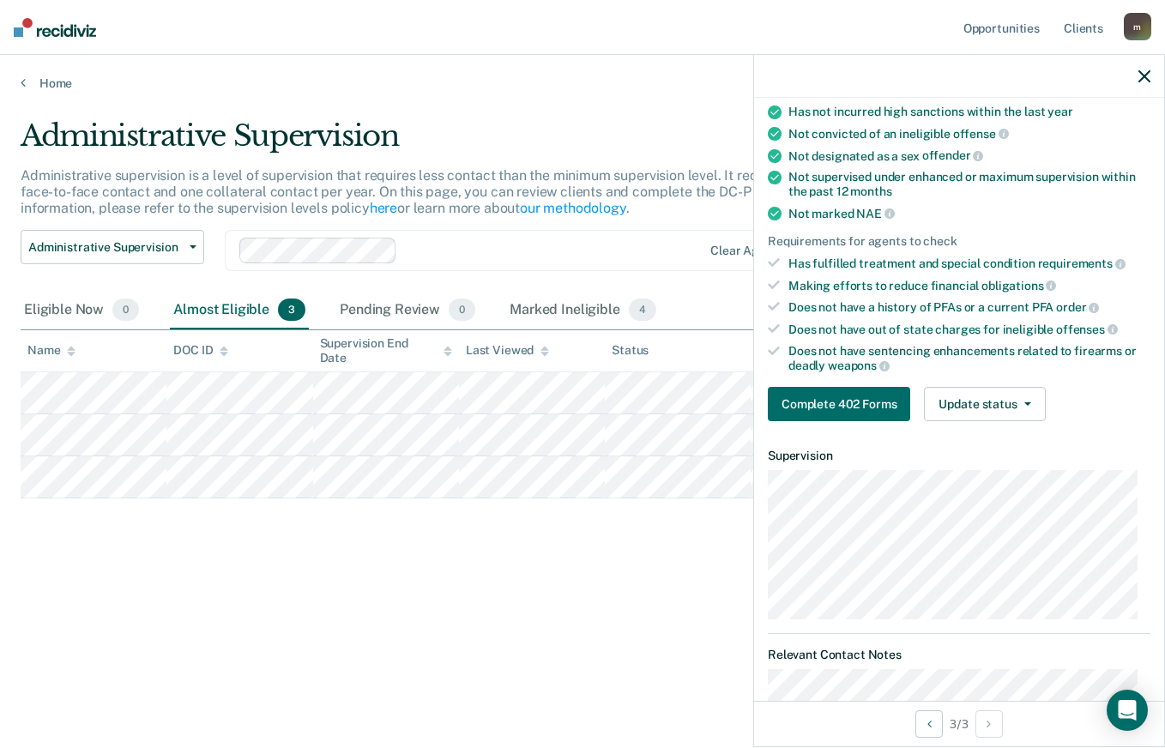
scroll to position [172, 0]
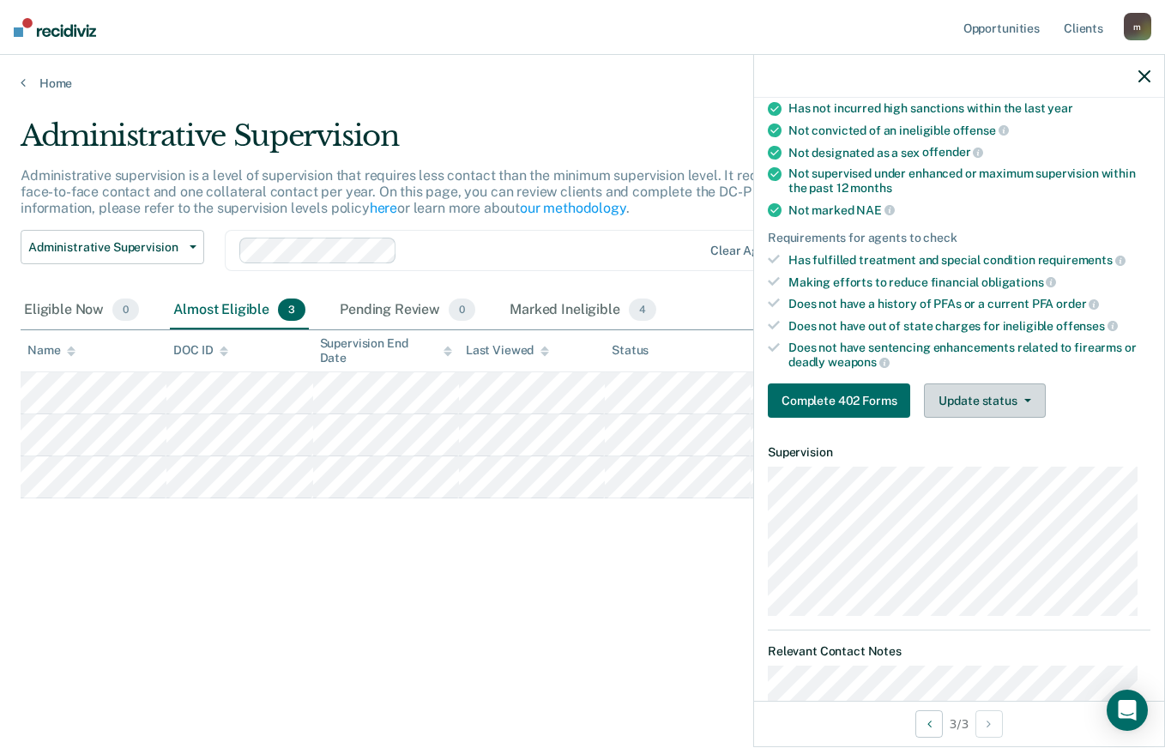
click at [994, 391] on button "Update status" at bounding box center [984, 400] width 121 height 34
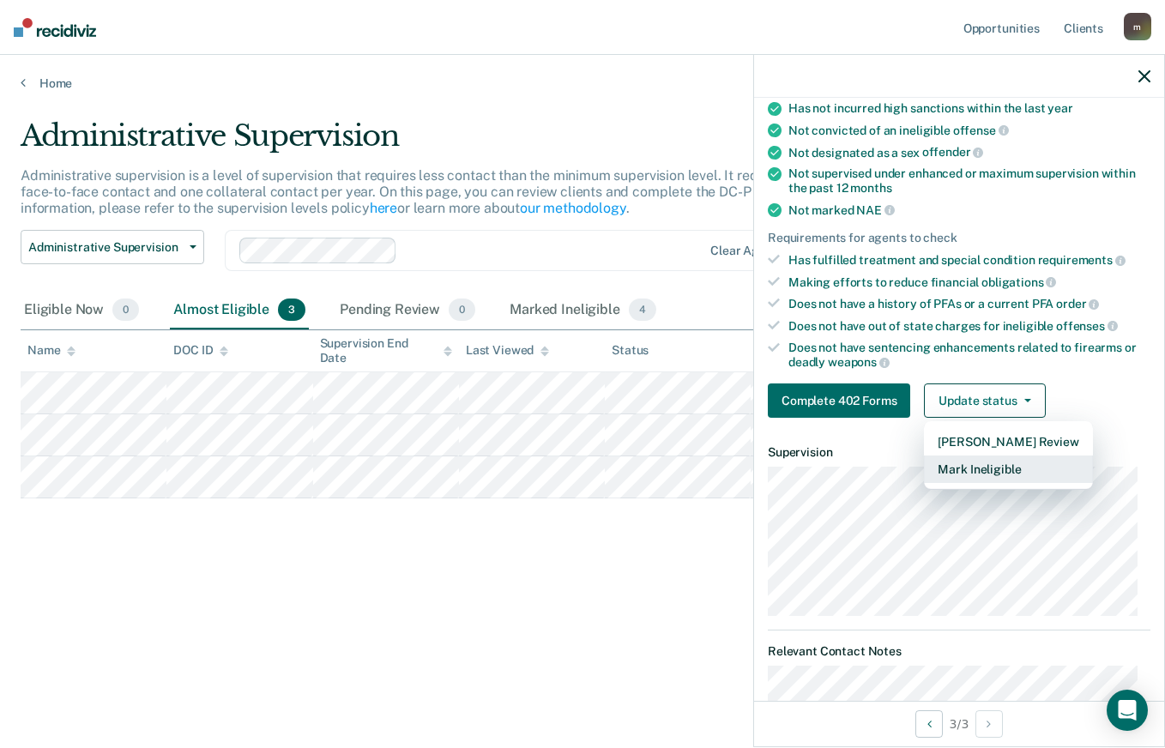
click at [1011, 468] on button "Mark Ineligible" at bounding box center [1008, 469] width 168 height 27
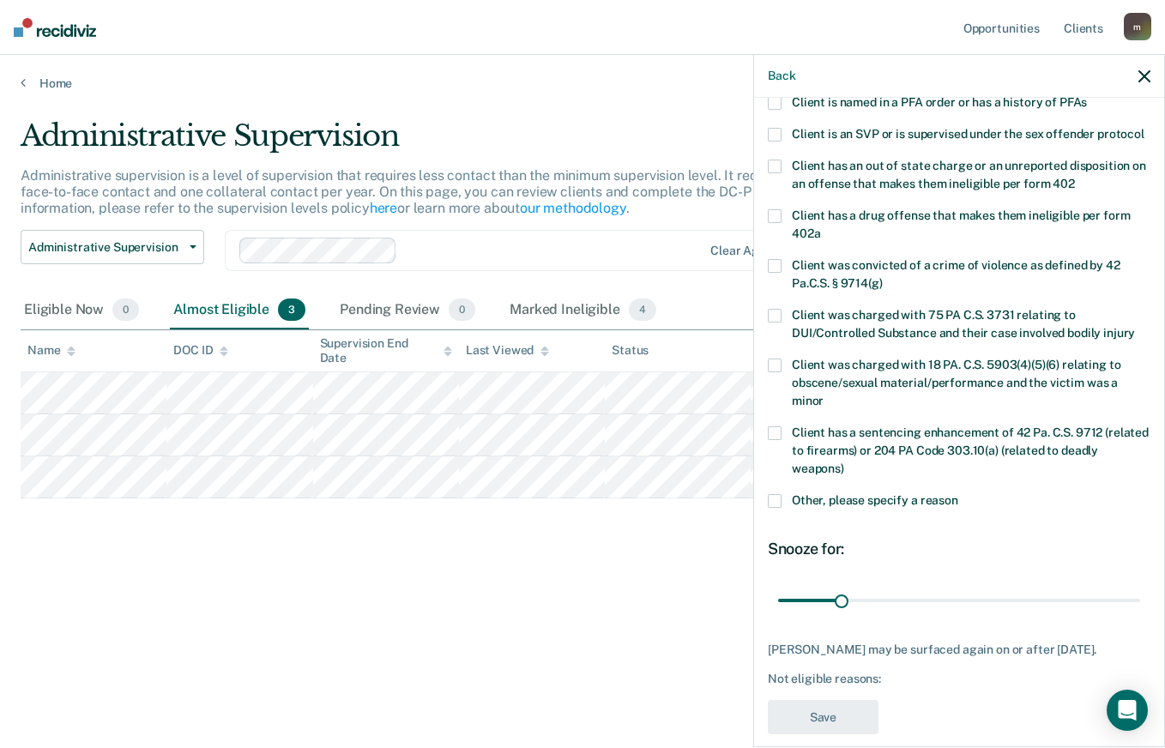
scroll to position [267, 0]
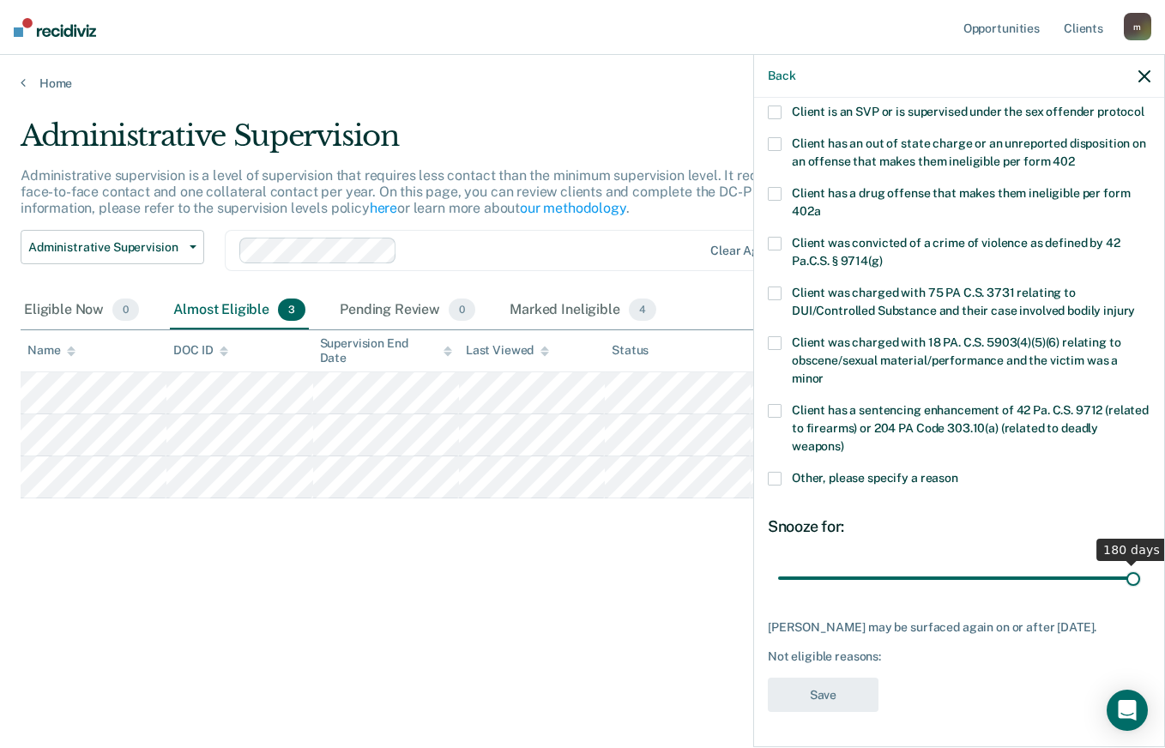
drag, startPoint x: 838, startPoint y: 565, endPoint x: 1136, endPoint y: 584, distance: 298.3
type input "180"
click at [1136, 584] on input "range" at bounding box center [959, 578] width 362 height 30
click at [779, 472] on span at bounding box center [775, 479] width 14 height 14
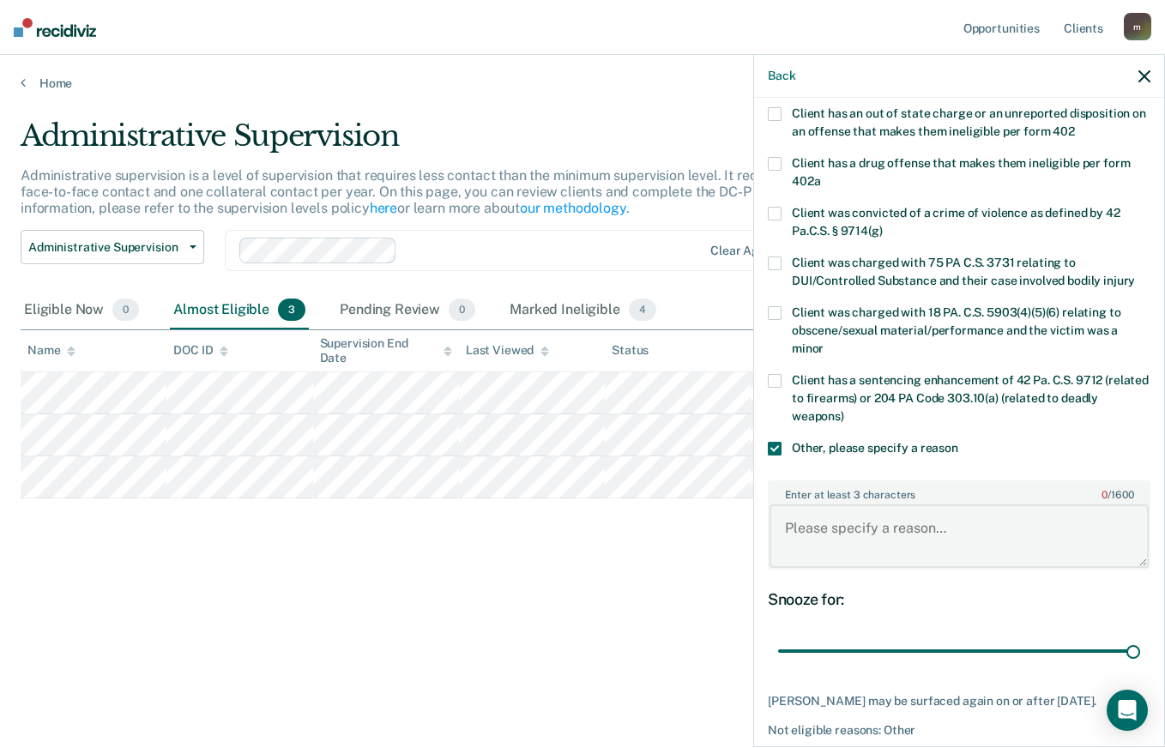
click at [850, 540] on textarea "Enter at least 3 characters 0 / 1600" at bounding box center [958, 535] width 379 height 63
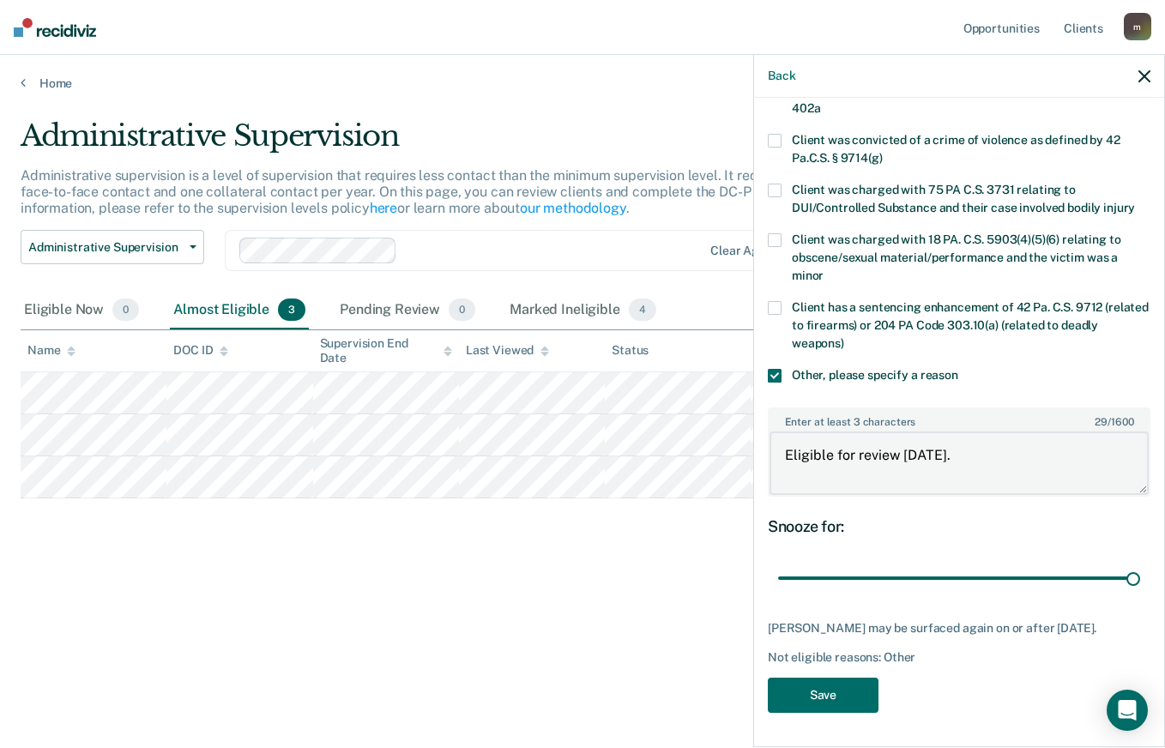
scroll to position [371, 0]
type textarea "Eligible for review [DATE]."
click at [827, 687] on button "Save" at bounding box center [823, 695] width 111 height 35
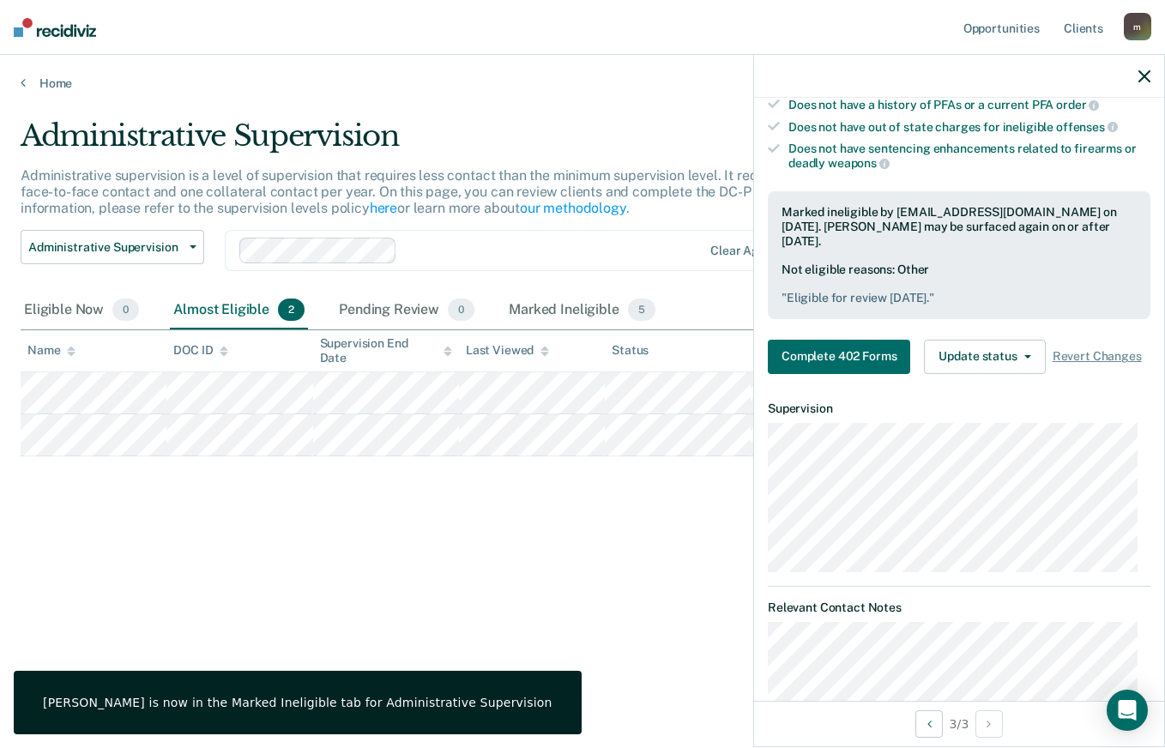
click at [1140, 69] on button "button" at bounding box center [1144, 76] width 12 height 15
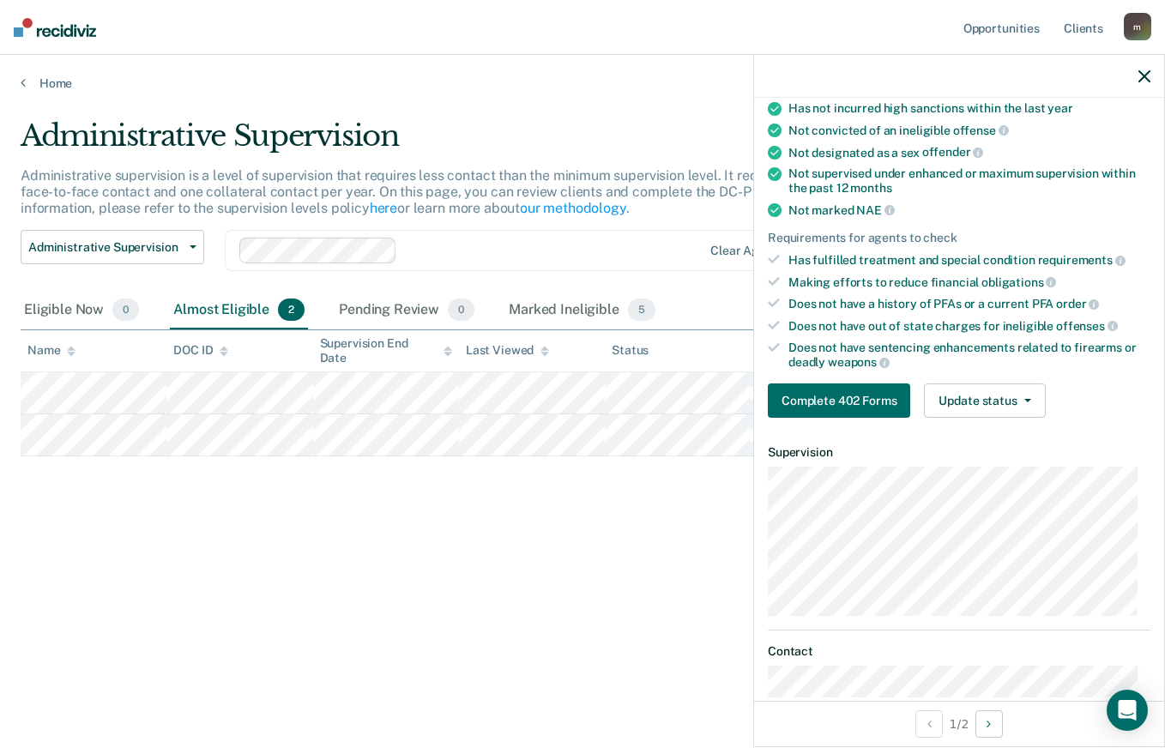
scroll to position [0, 0]
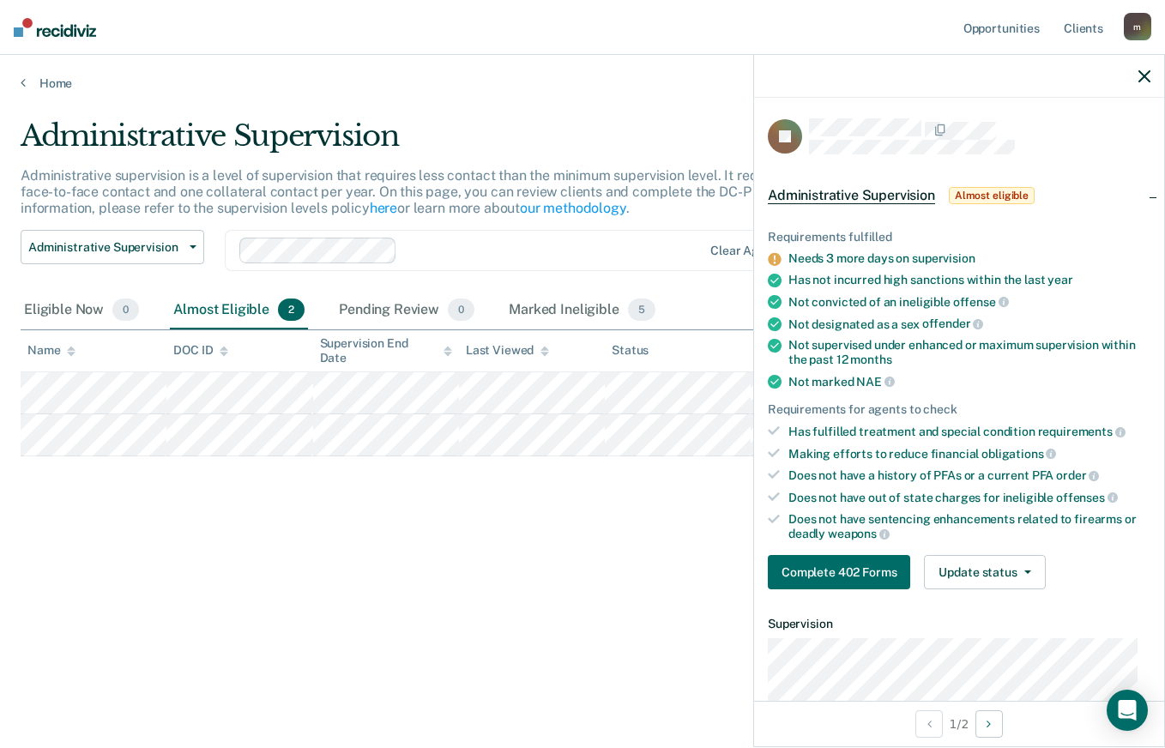
click at [582, 690] on main "Administrative Supervision Administrative supervision is a level of supervision…" at bounding box center [582, 417] width 1165 height 652
click at [1137, 67] on div at bounding box center [959, 76] width 410 height 43
click at [1146, 80] on icon "button" at bounding box center [1144, 76] width 12 height 12
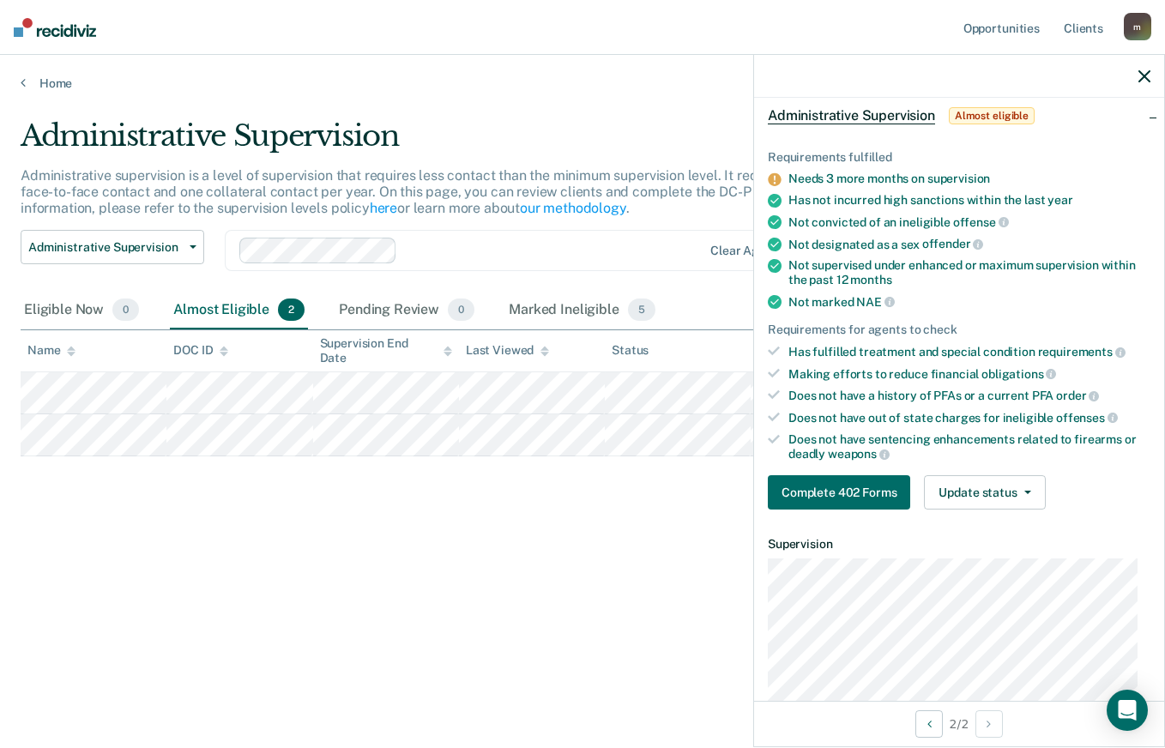
scroll to position [172, 0]
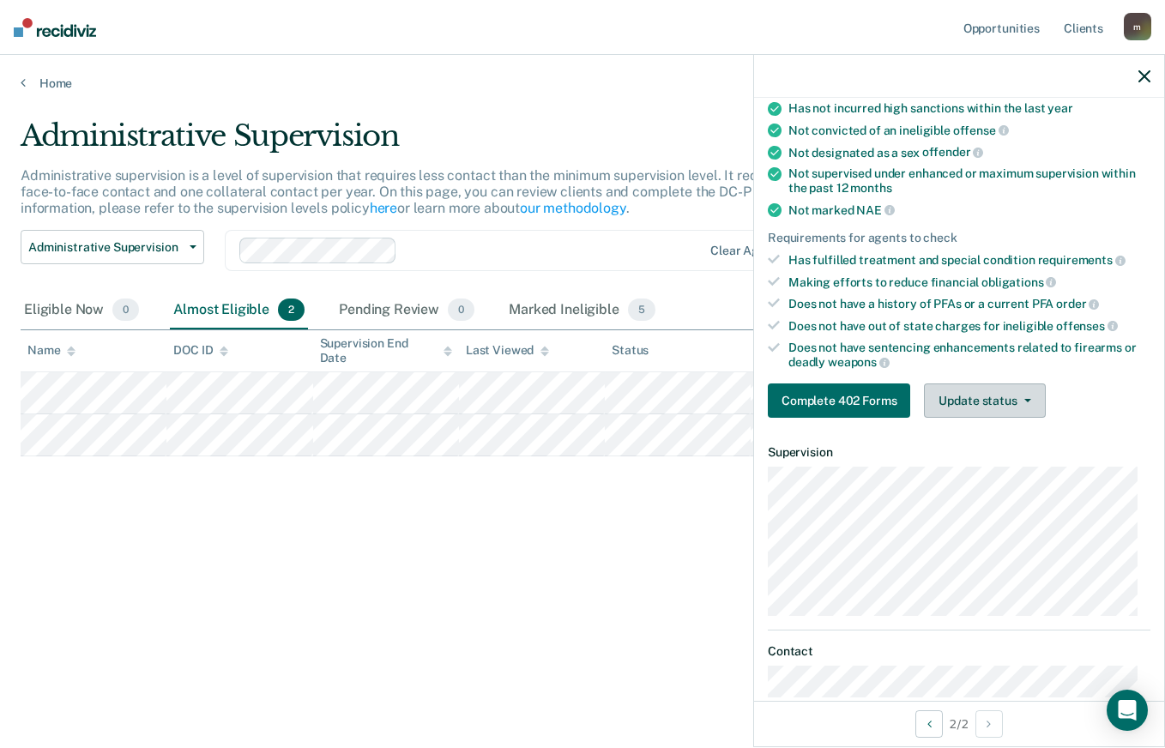
click at [993, 396] on button "Update status" at bounding box center [984, 400] width 121 height 34
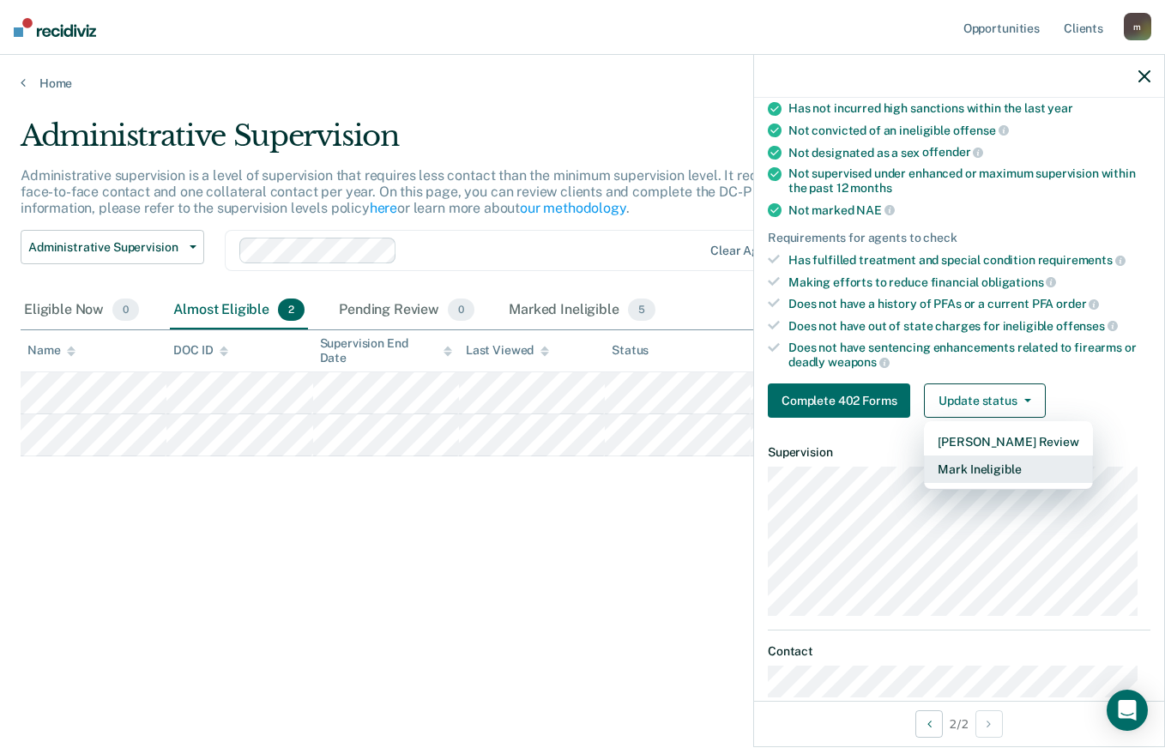
click at [1005, 468] on button "Mark Ineligible" at bounding box center [1008, 469] width 168 height 27
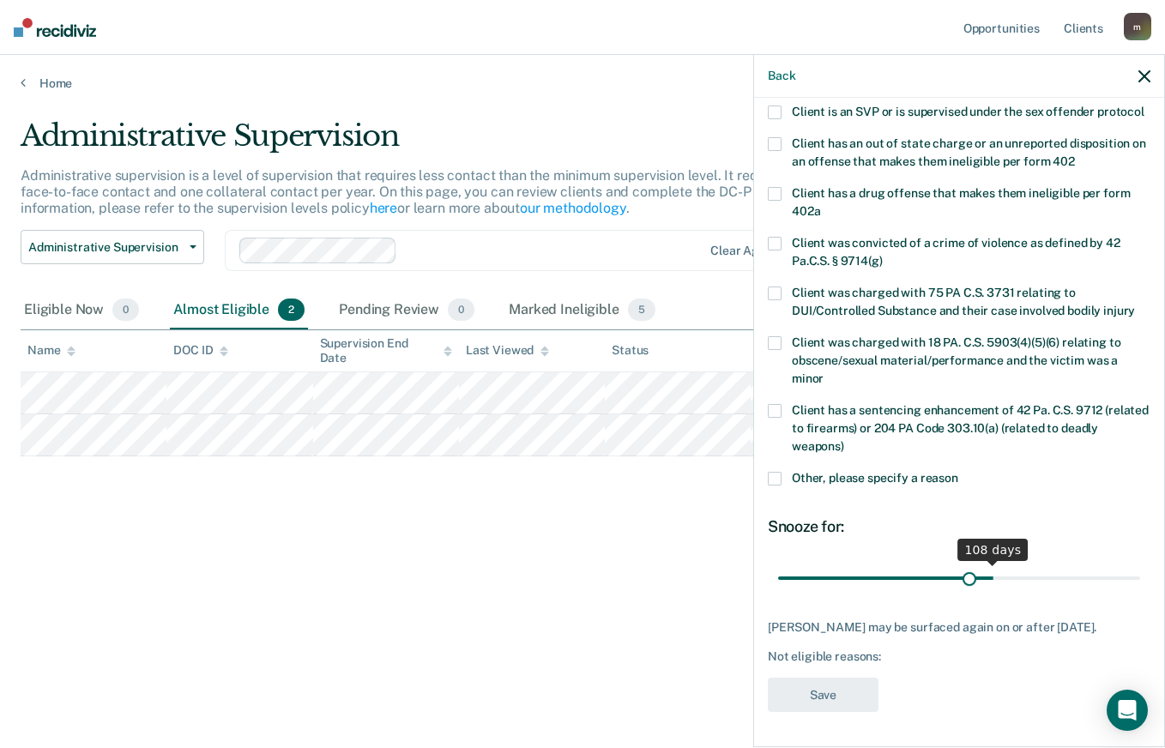
scroll to position [267, 0]
drag, startPoint x: 840, startPoint y: 564, endPoint x: 957, endPoint y: 593, distance: 121.1
type input "93"
click at [957, 593] on input "range" at bounding box center [959, 578] width 362 height 30
click at [777, 472] on span at bounding box center [775, 479] width 14 height 14
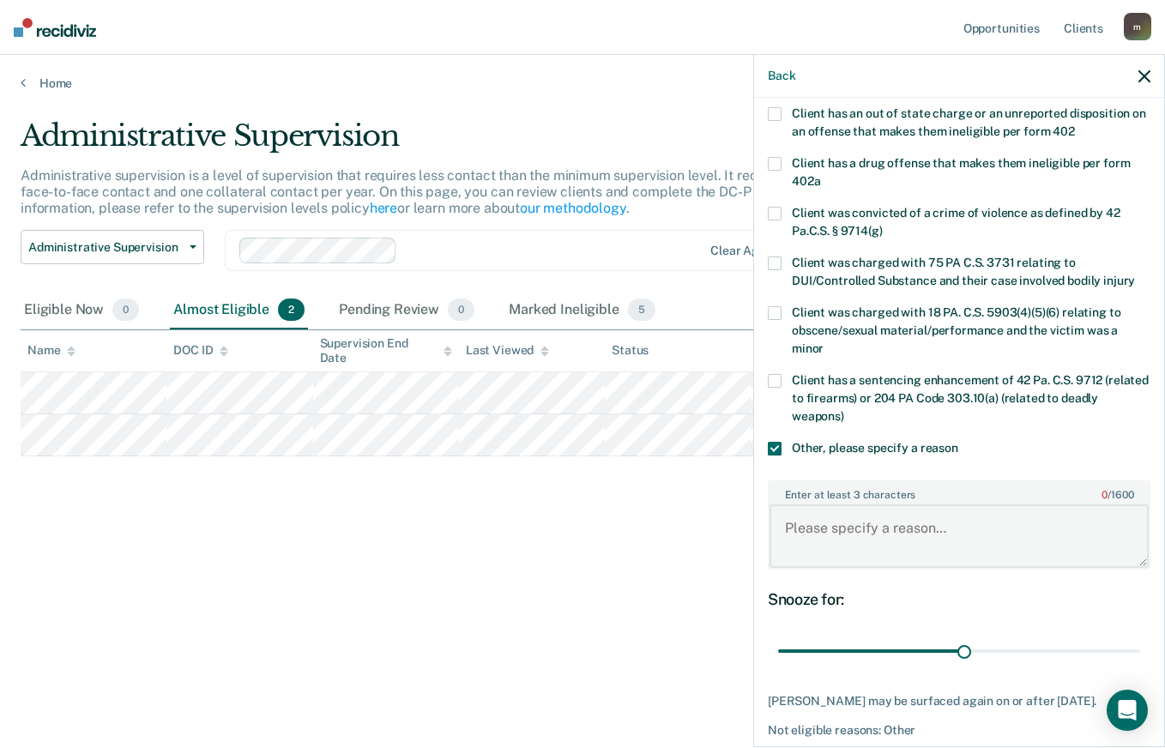
click at [854, 546] on textarea "Enter at least 3 characters 0 / 1600" at bounding box center [958, 535] width 379 height 63
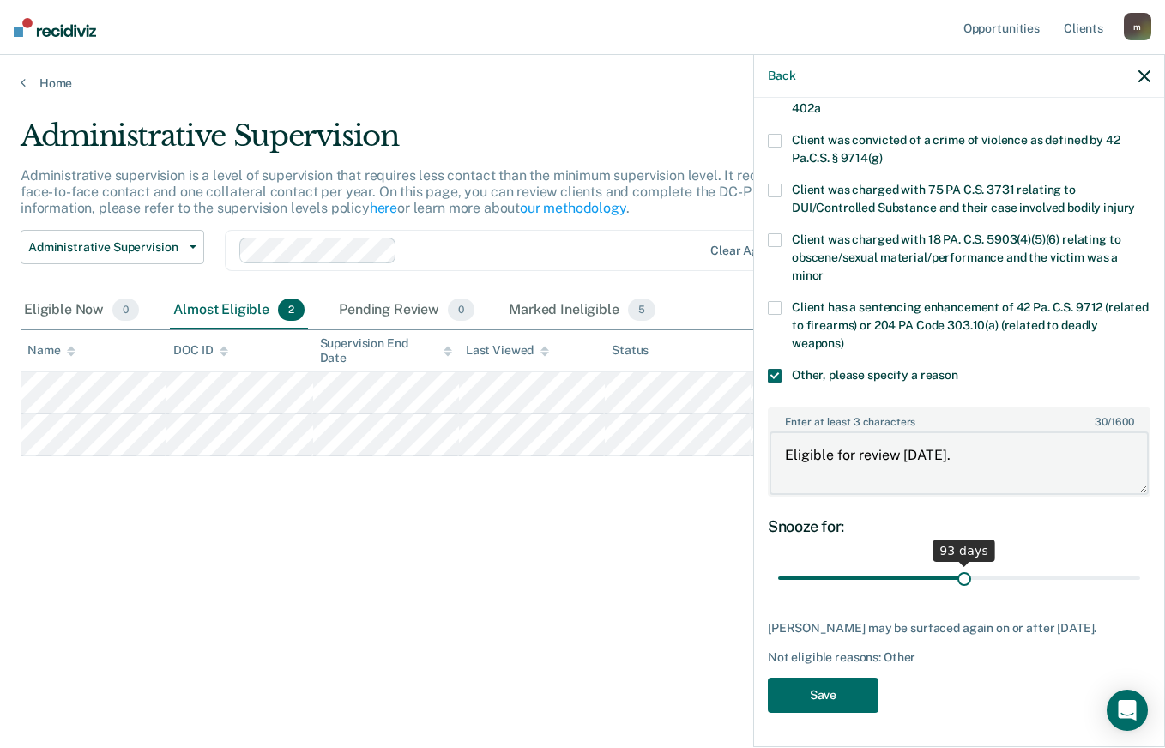
scroll to position [371, 0]
type textarea "Eligible for review [DATE]."
click at [840, 703] on button "Save" at bounding box center [823, 695] width 111 height 35
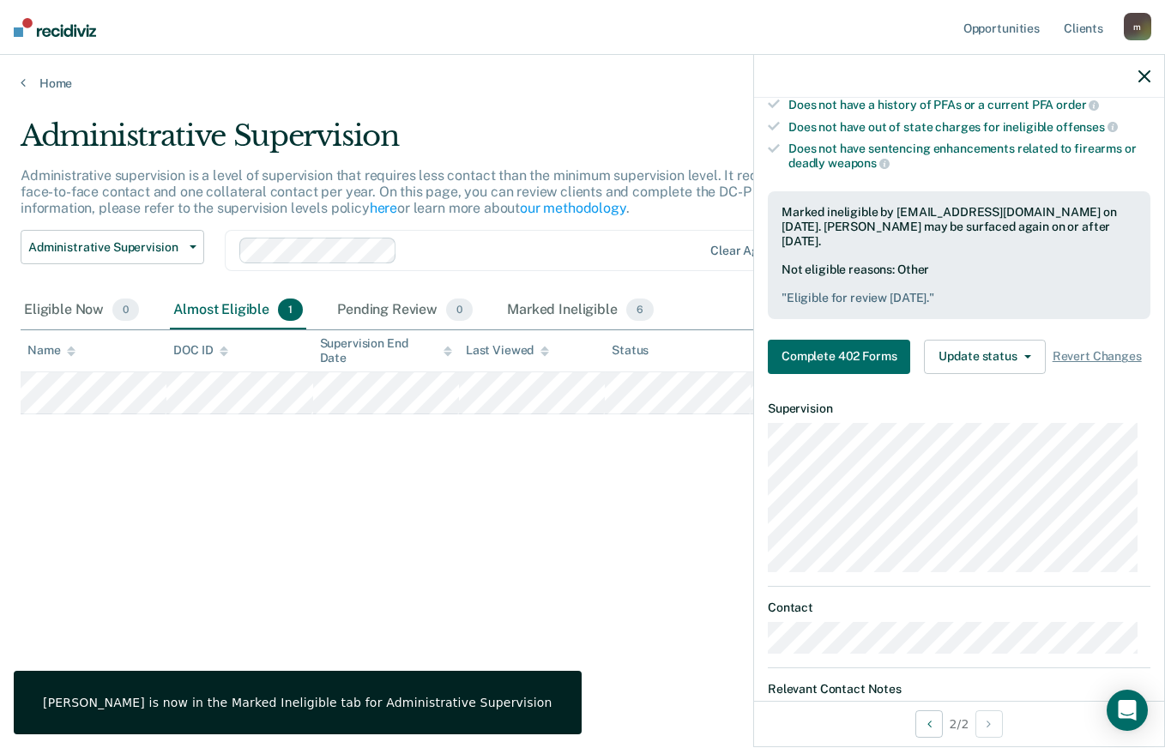
click at [1144, 73] on icon "button" at bounding box center [1144, 76] width 12 height 12
